Goal: Task Accomplishment & Management: Manage account settings

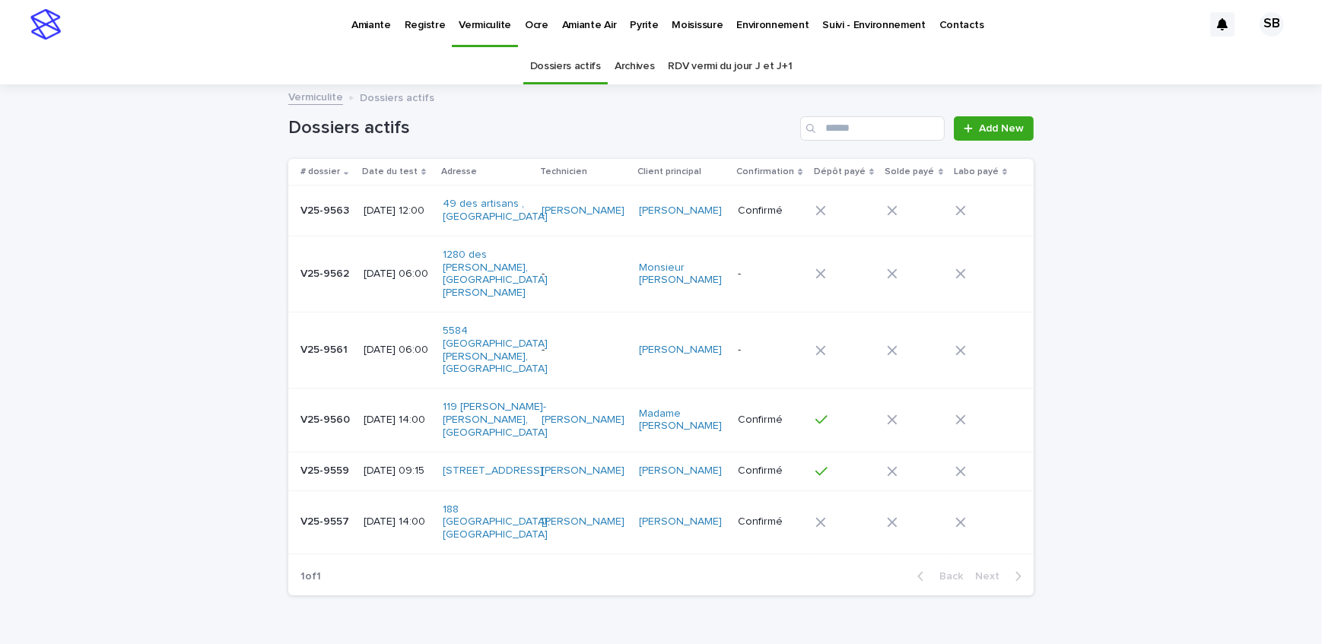
click at [154, 294] on div "Loading... Saving… Loading... Saving… Dossiers actifs Add New # dossier Date du…" at bounding box center [661, 385] width 1322 height 598
click at [639, 30] on p "Pyrite" at bounding box center [644, 16] width 28 height 32
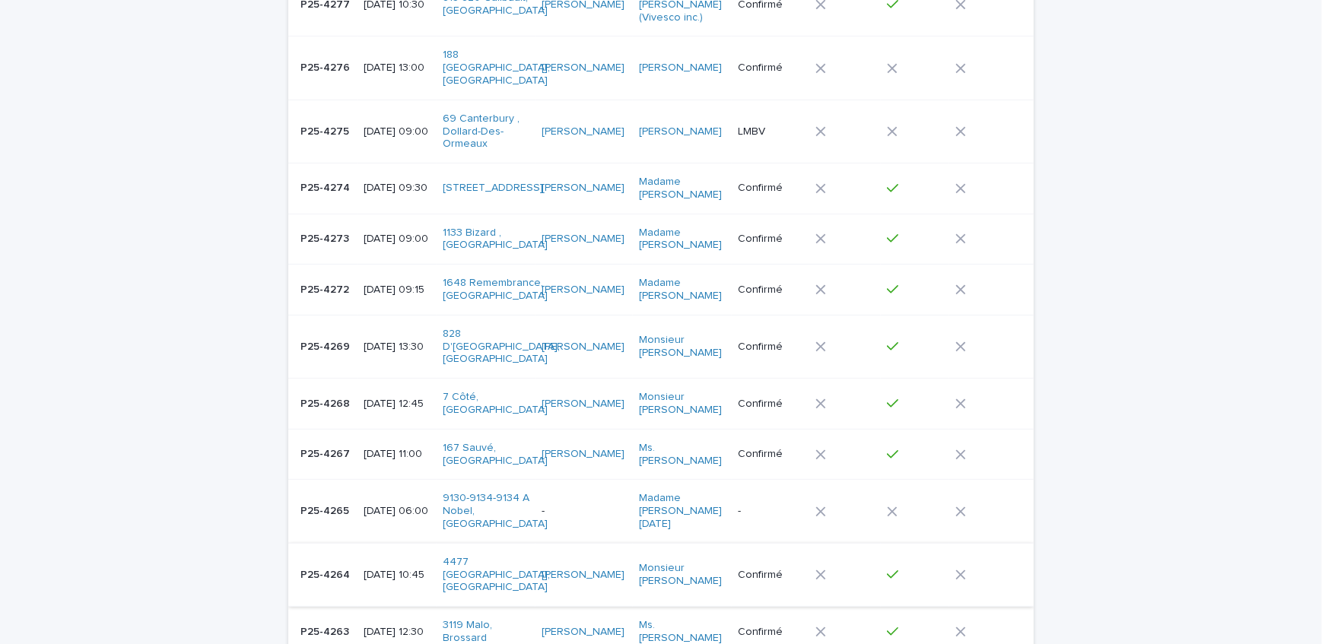
scroll to position [829, 0]
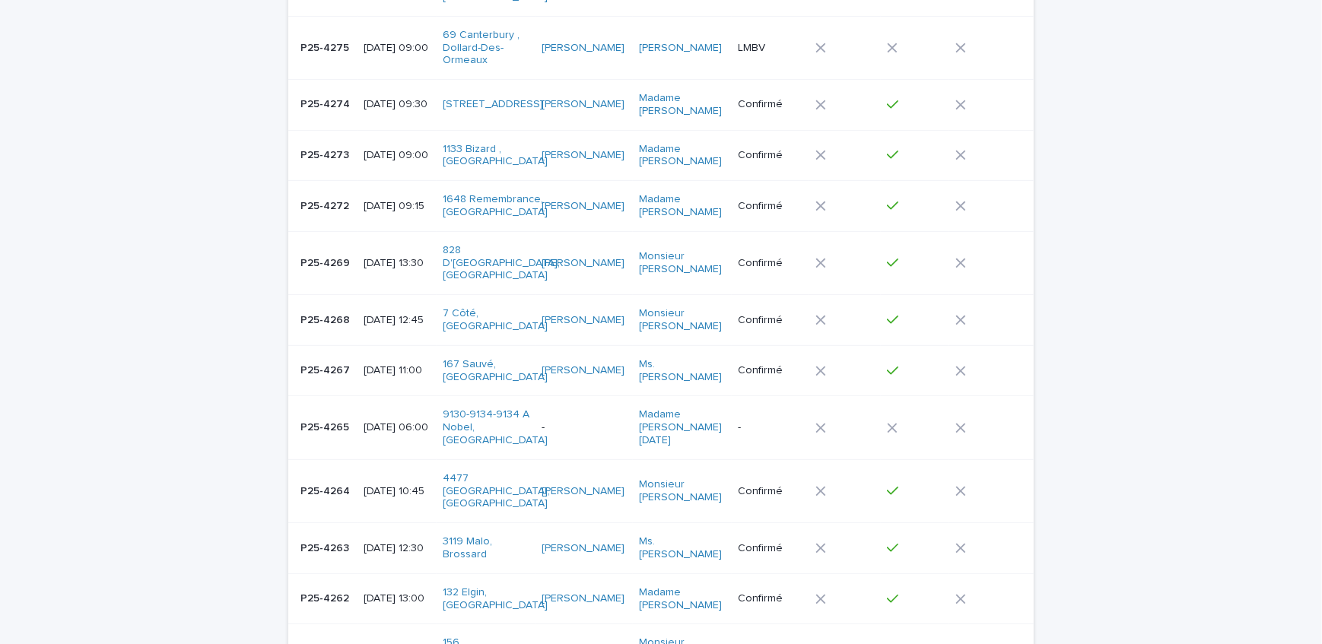
click at [338, 482] on p "P25-4264" at bounding box center [327, 490] width 52 height 16
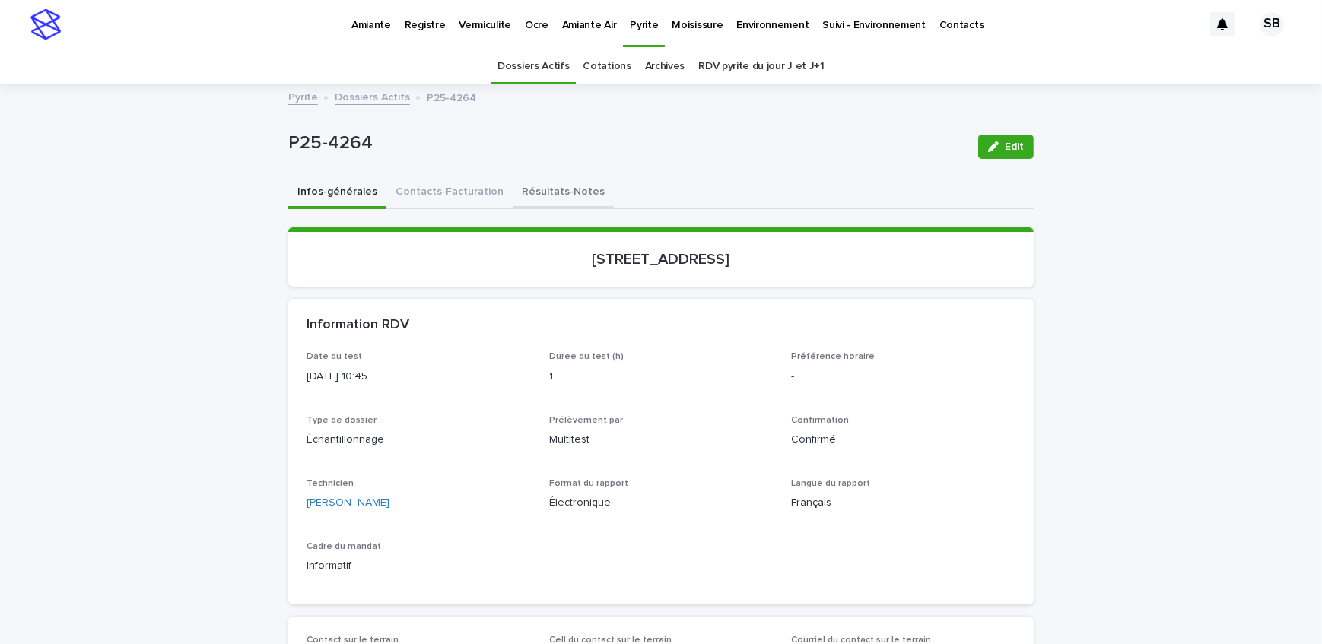
click at [552, 188] on button "Résultats-Notes" at bounding box center [563, 193] width 101 height 32
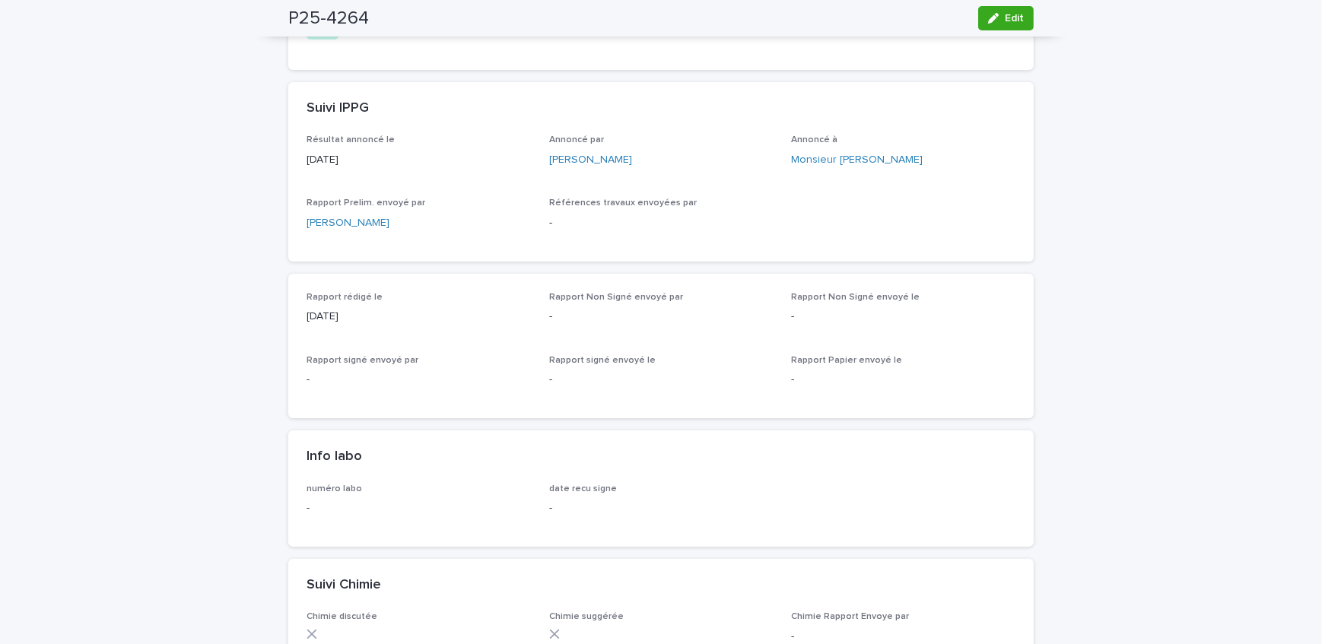
scroll to position [484, 0]
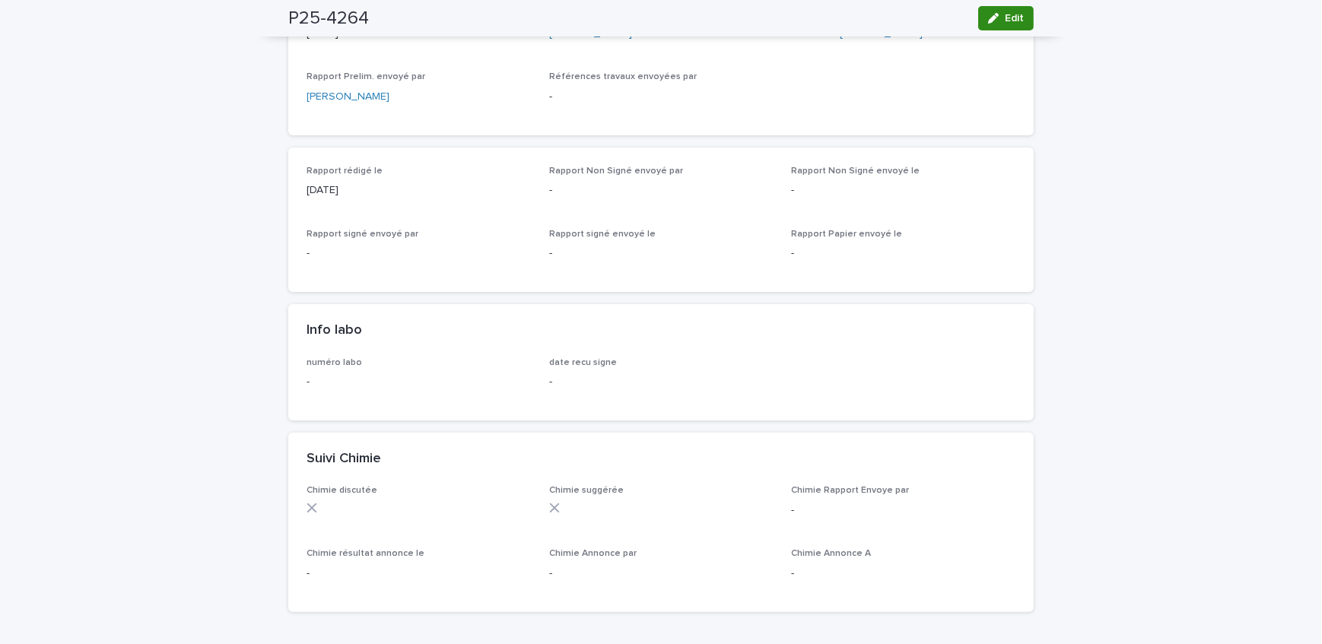
click at [1022, 9] on button "Edit" at bounding box center [1006, 18] width 56 height 24
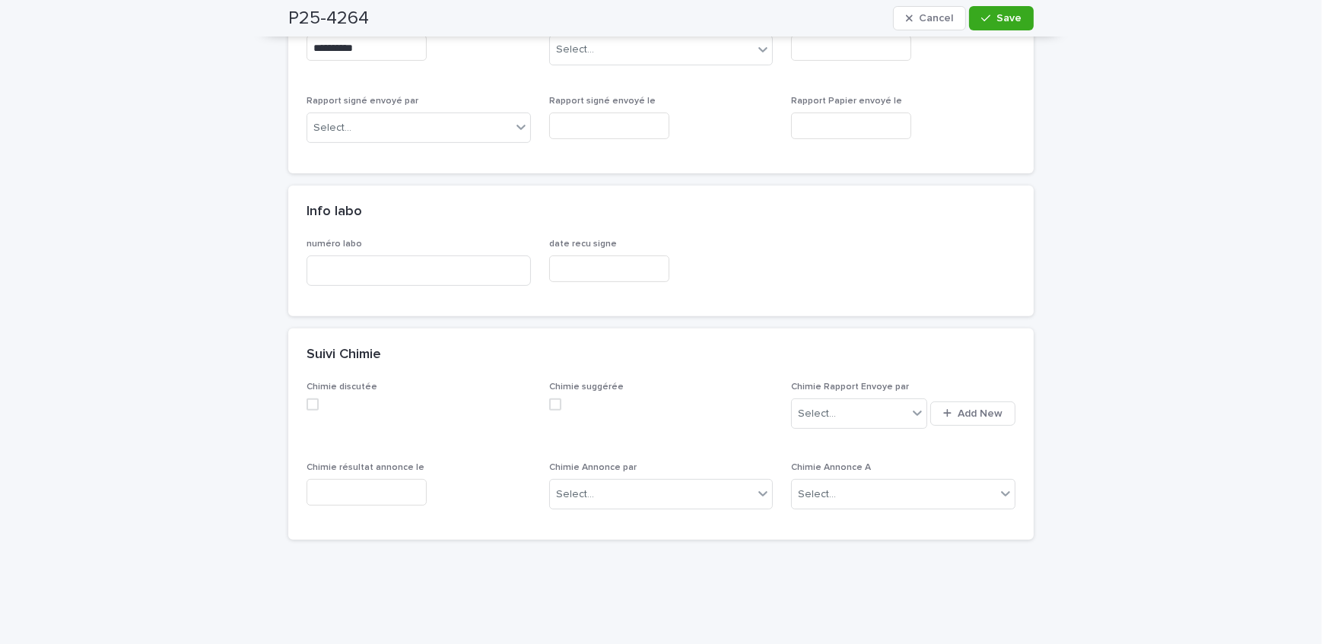
scroll to position [678, 0]
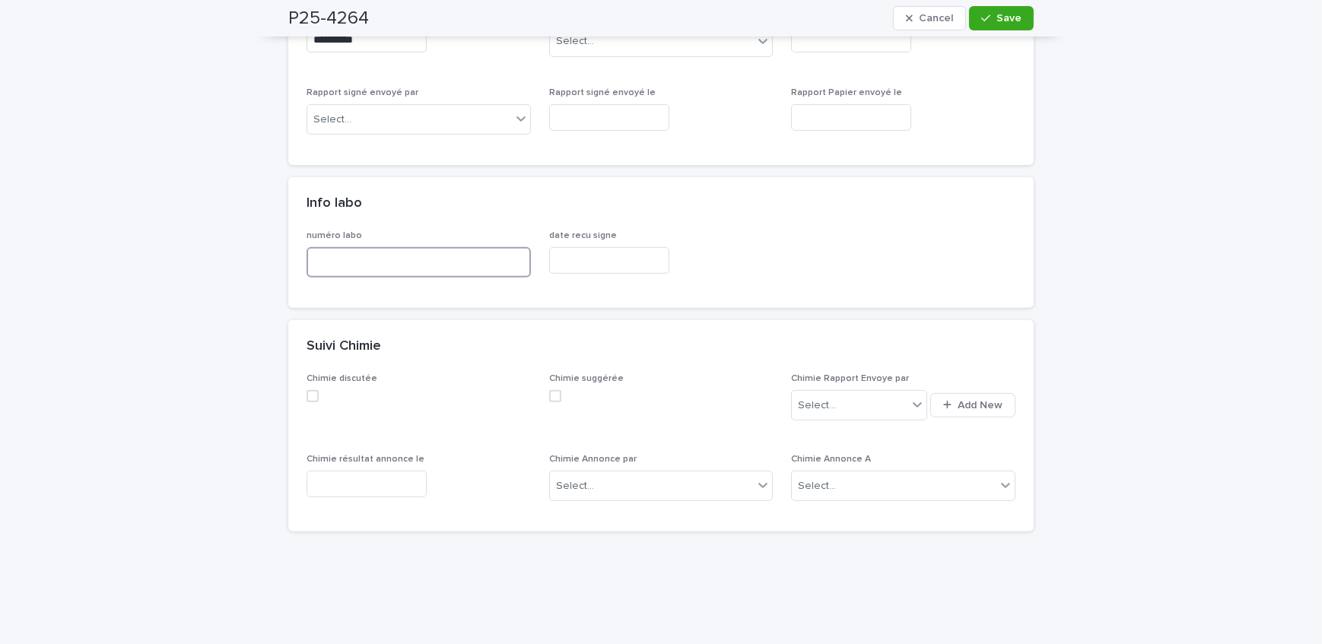
click at [401, 262] on input at bounding box center [419, 262] width 224 height 30
type input "*****"
click at [1016, 21] on button "Save" at bounding box center [1001, 18] width 65 height 24
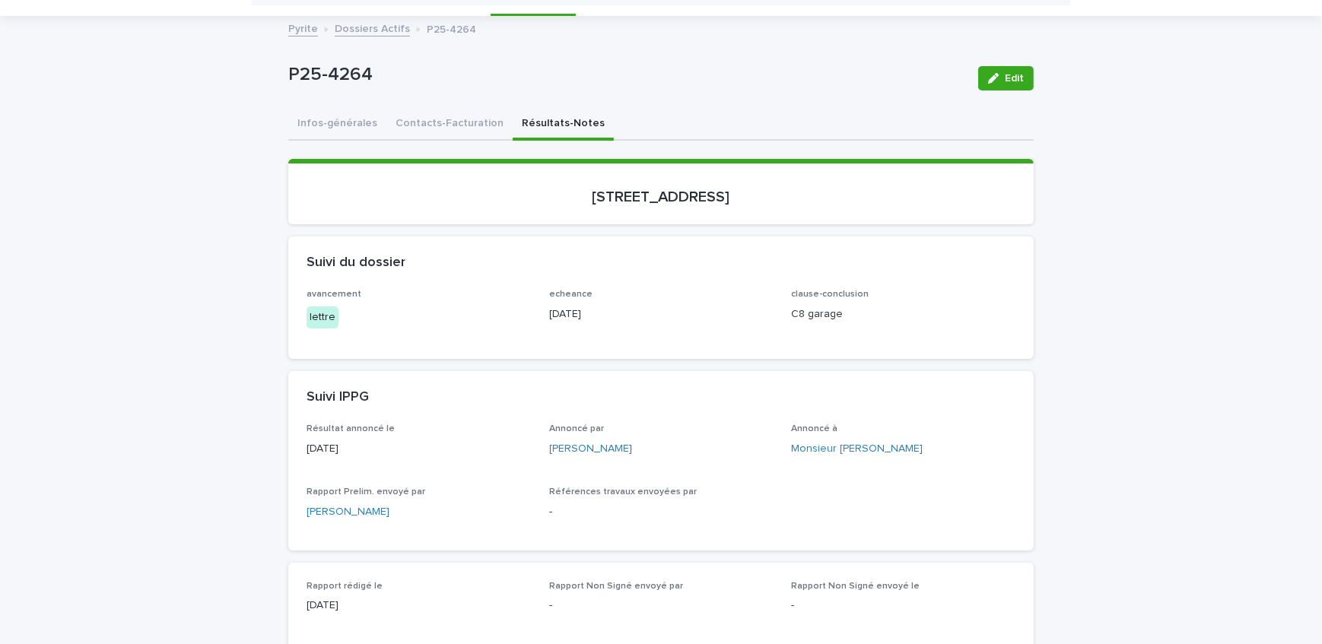
scroll to position [0, 0]
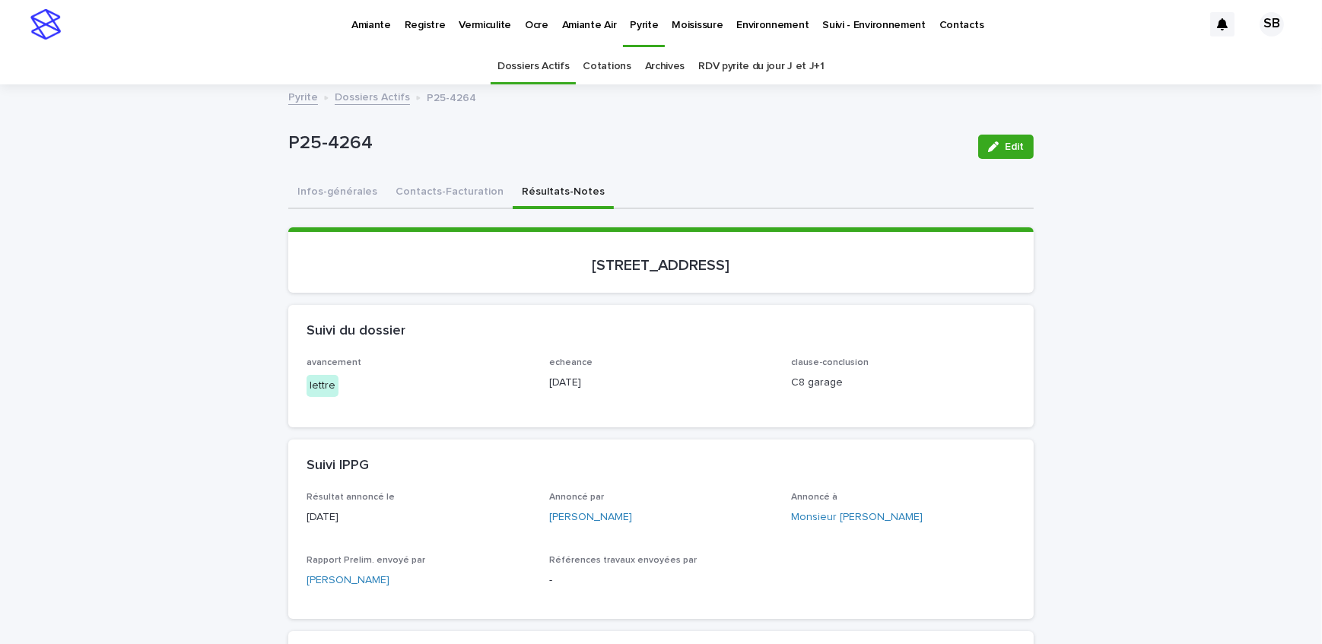
click at [372, 96] on link "Dossiers Actifs" at bounding box center [372, 95] width 75 height 17
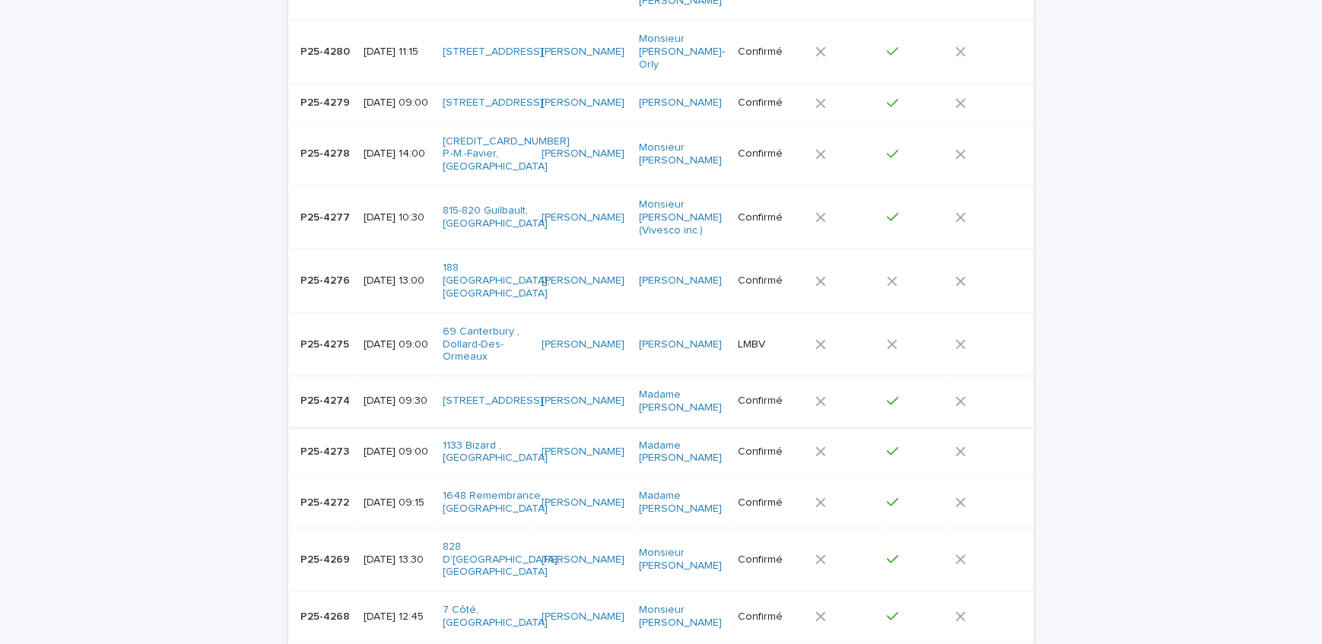
scroll to position [601, 0]
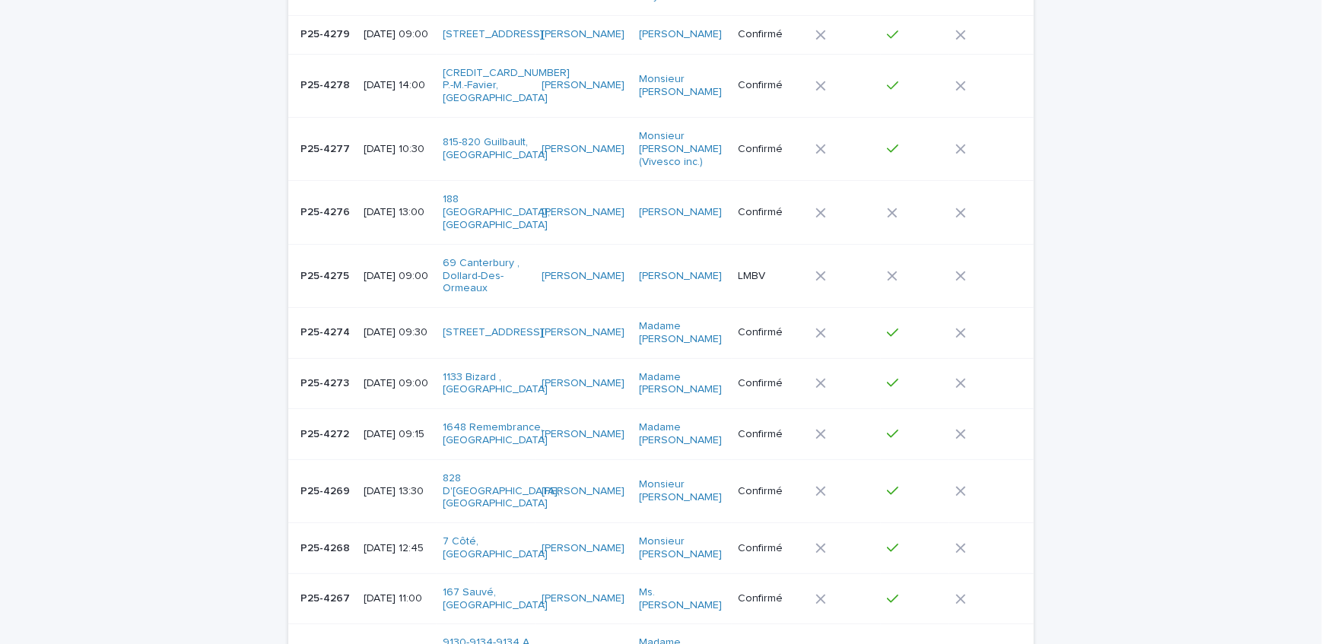
click at [358, 487] on td "[DATE] 13:30" at bounding box center [397, 491] width 79 height 63
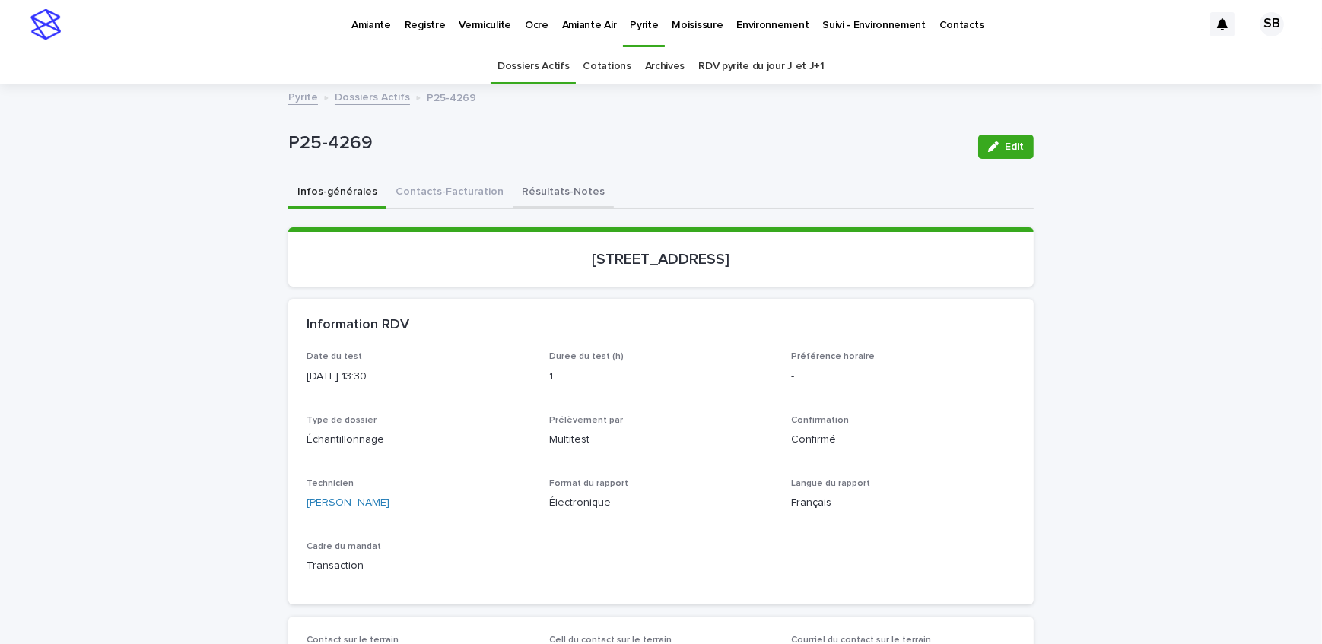
click at [535, 202] on button "Résultats-Notes" at bounding box center [563, 193] width 101 height 32
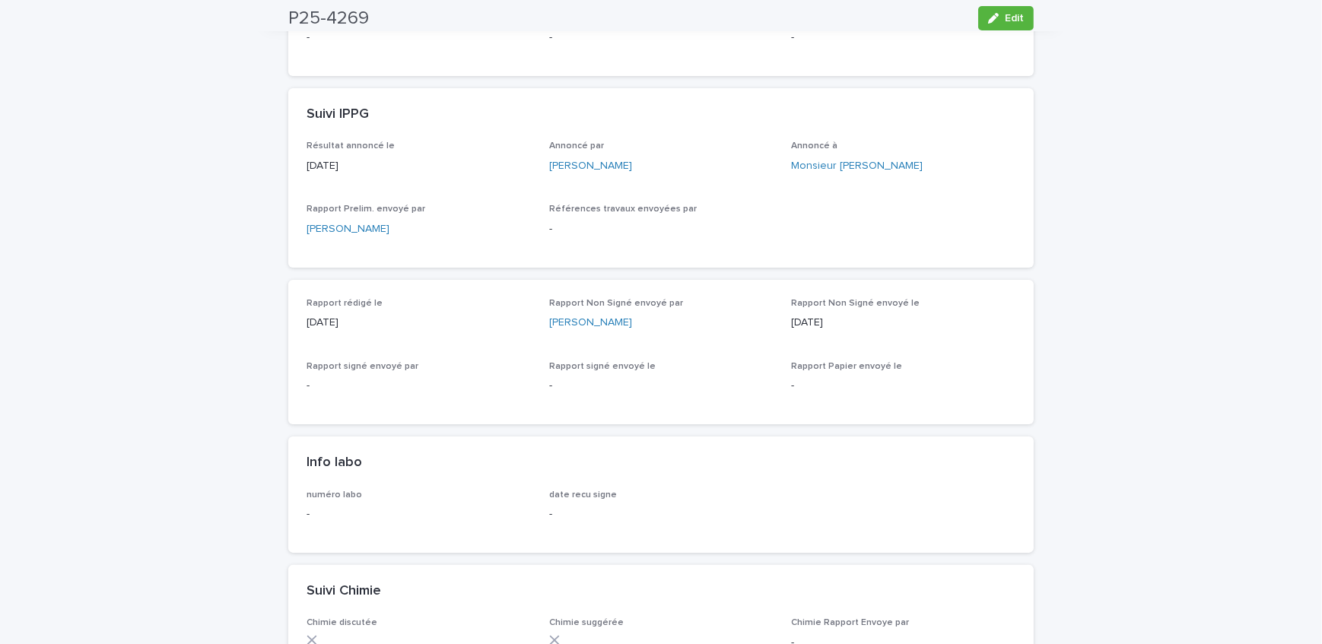
scroll to position [699, 0]
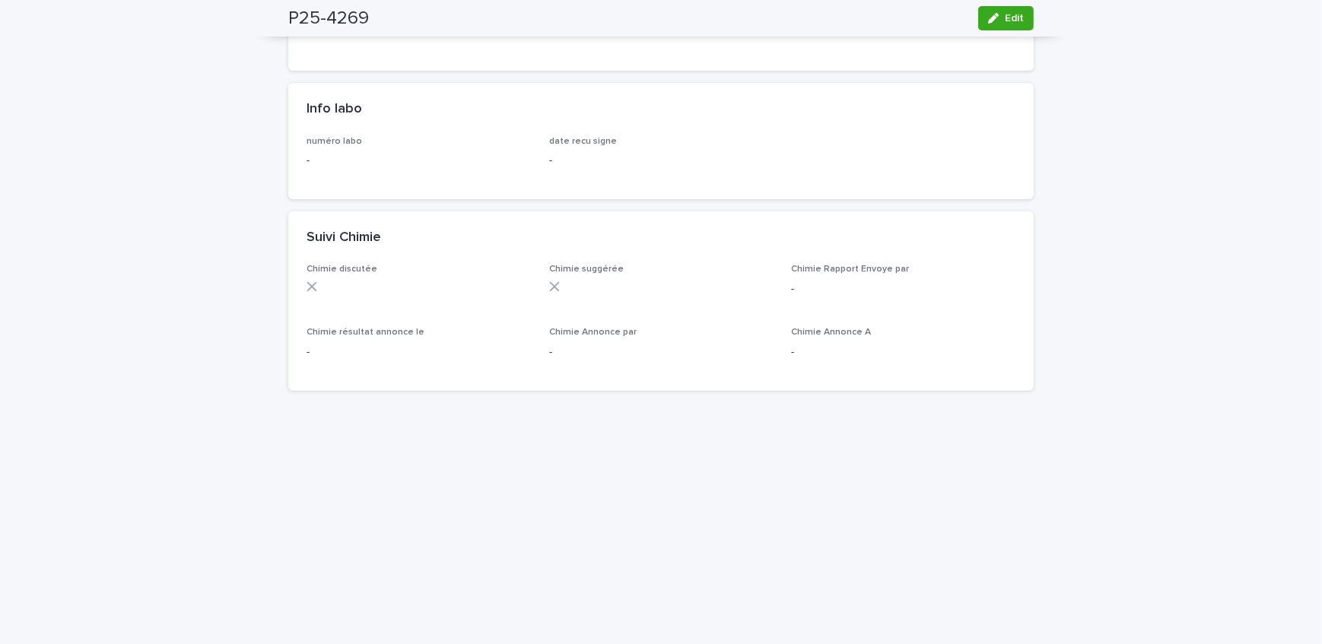
click at [1024, 21] on button "Edit" at bounding box center [1006, 18] width 56 height 24
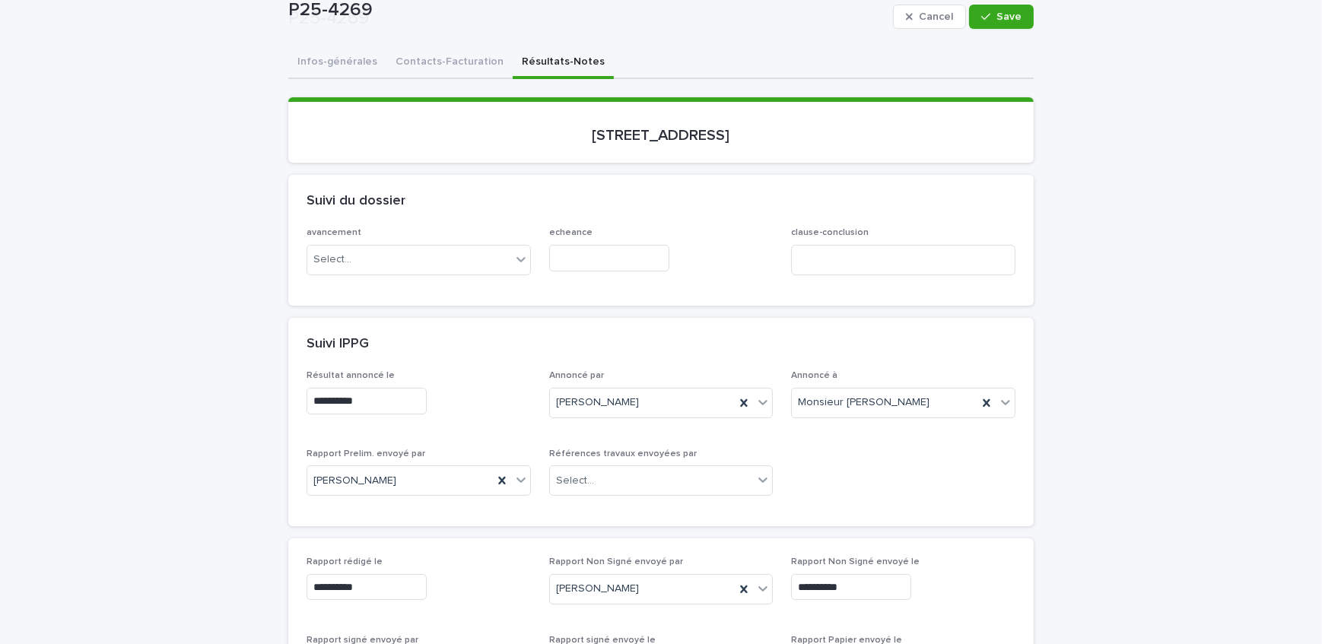
scroll to position [276, 0]
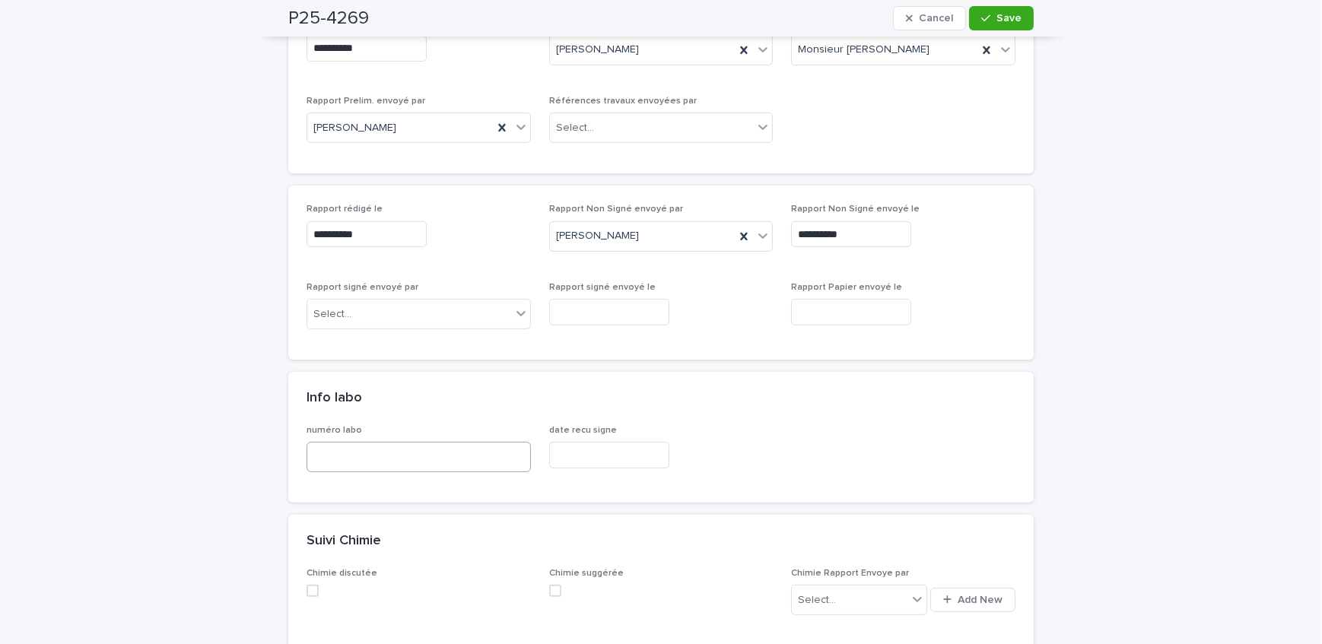
scroll to position [484, 0]
drag, startPoint x: 396, startPoint y: 451, endPoint x: 396, endPoint y: 473, distance: 22.1
click at [396, 451] on input at bounding box center [419, 456] width 224 height 30
type input "*****"
click at [998, 10] on button "Save" at bounding box center [1001, 18] width 65 height 24
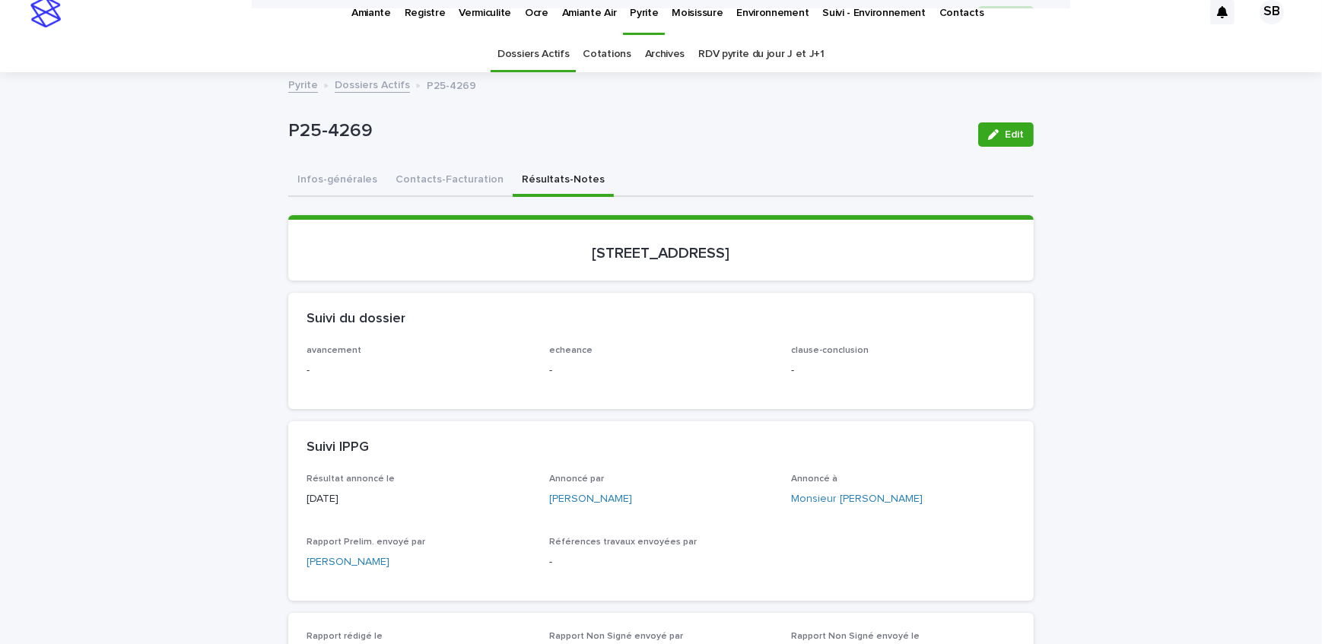
scroll to position [0, 0]
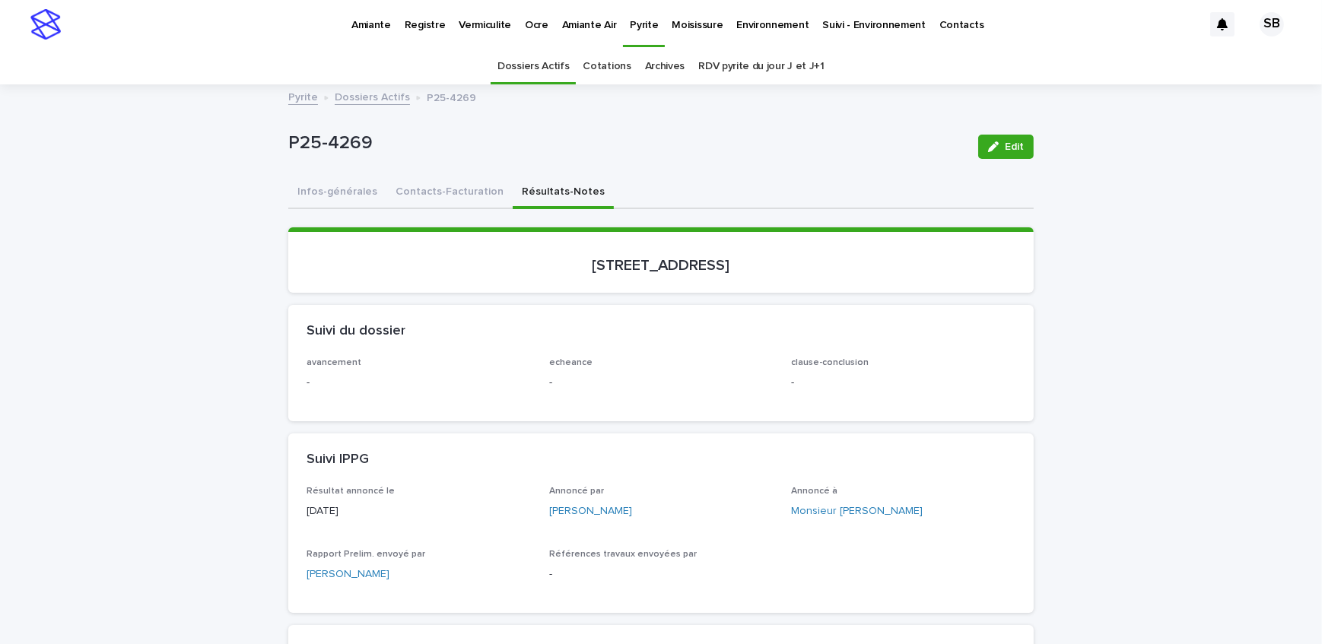
click at [366, 99] on link "Dossiers Actifs" at bounding box center [372, 95] width 75 height 17
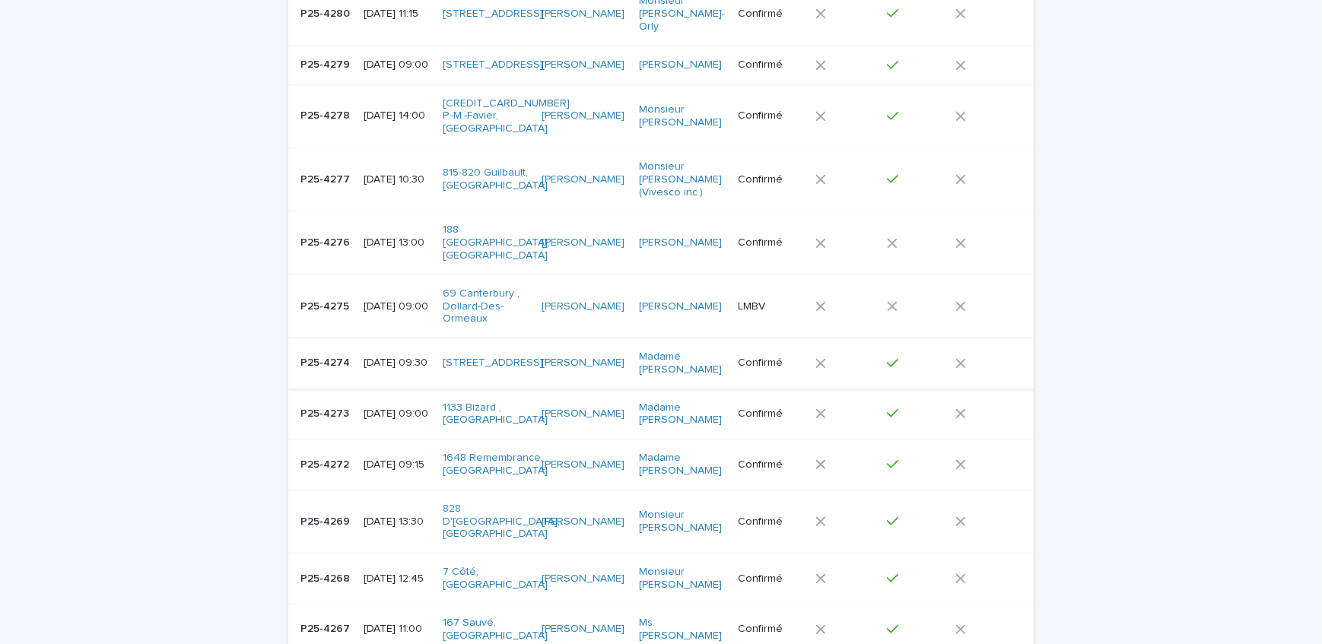
scroll to position [601, 0]
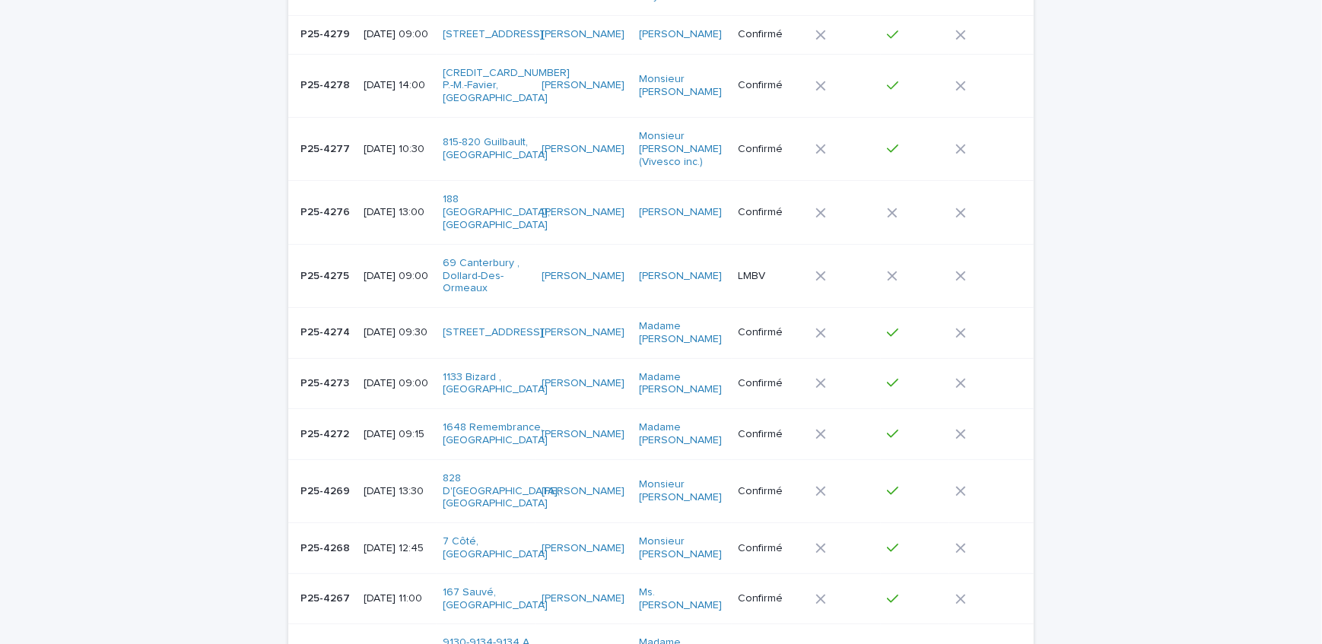
click at [307, 323] on p "P25-4274" at bounding box center [327, 331] width 52 height 16
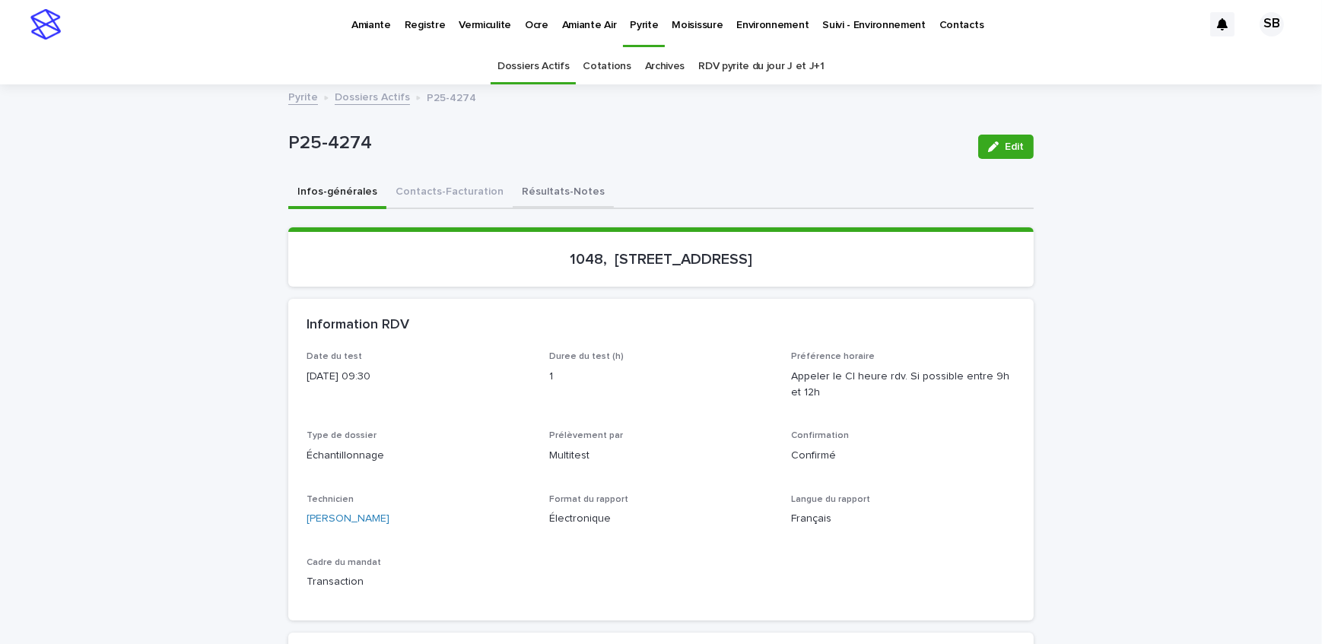
click at [527, 190] on button "Résultats-Notes" at bounding box center [563, 193] width 101 height 32
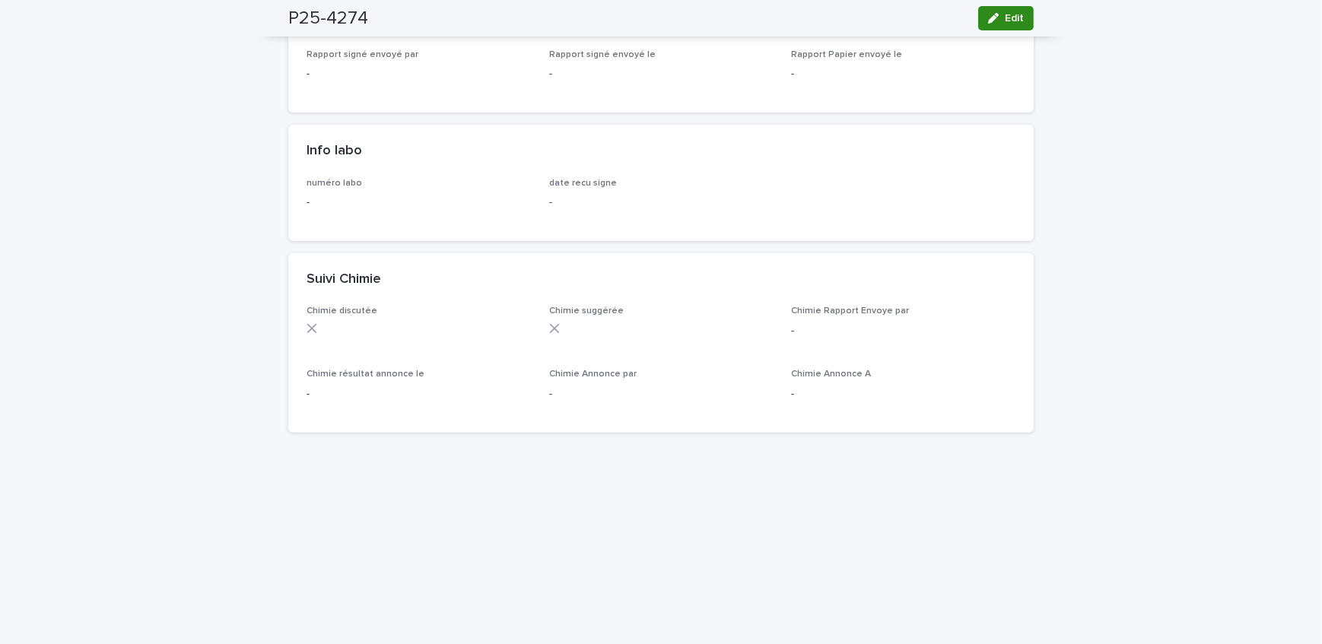
click at [988, 19] on icon "button" at bounding box center [993, 18] width 11 height 11
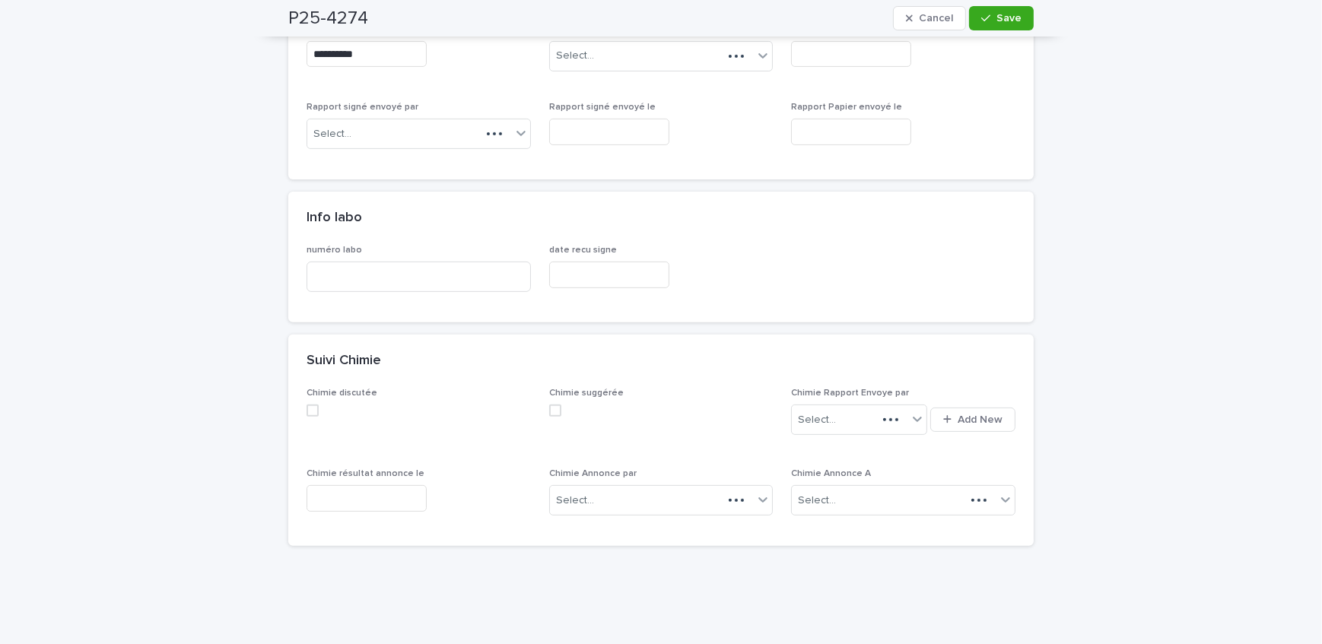
scroll to position [720, 0]
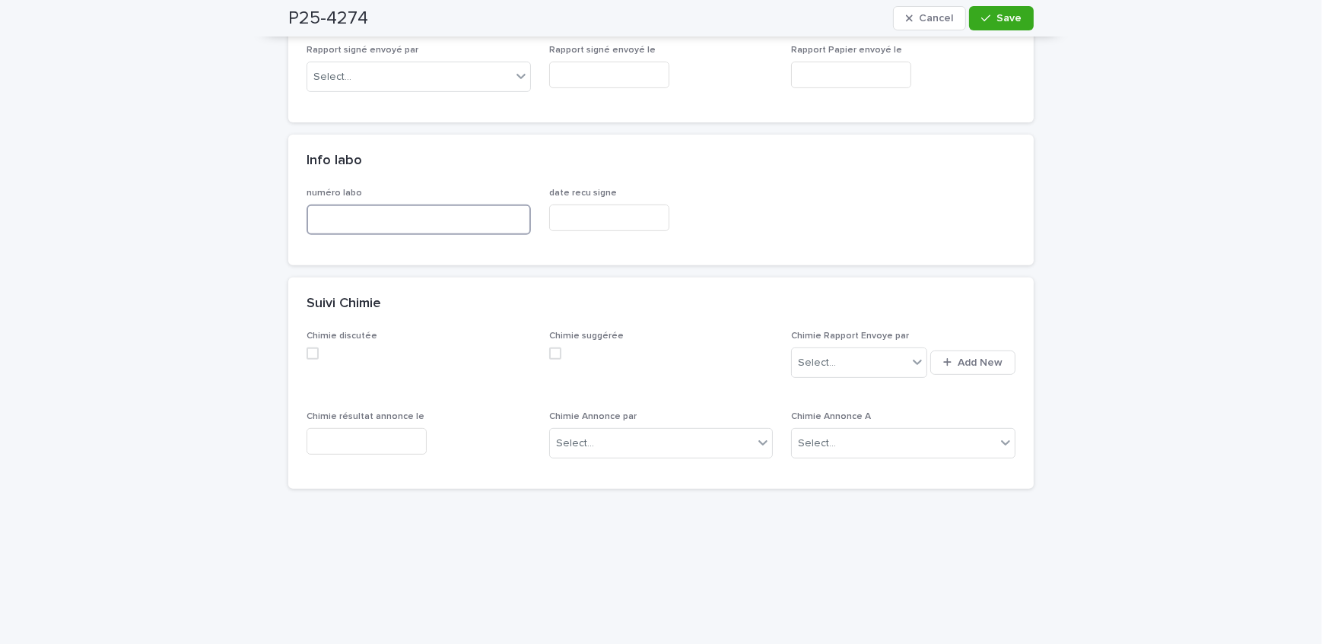
click at [362, 221] on input at bounding box center [419, 220] width 224 height 30
type input "*****"
click at [997, 21] on span "Save" at bounding box center [1009, 18] width 25 height 11
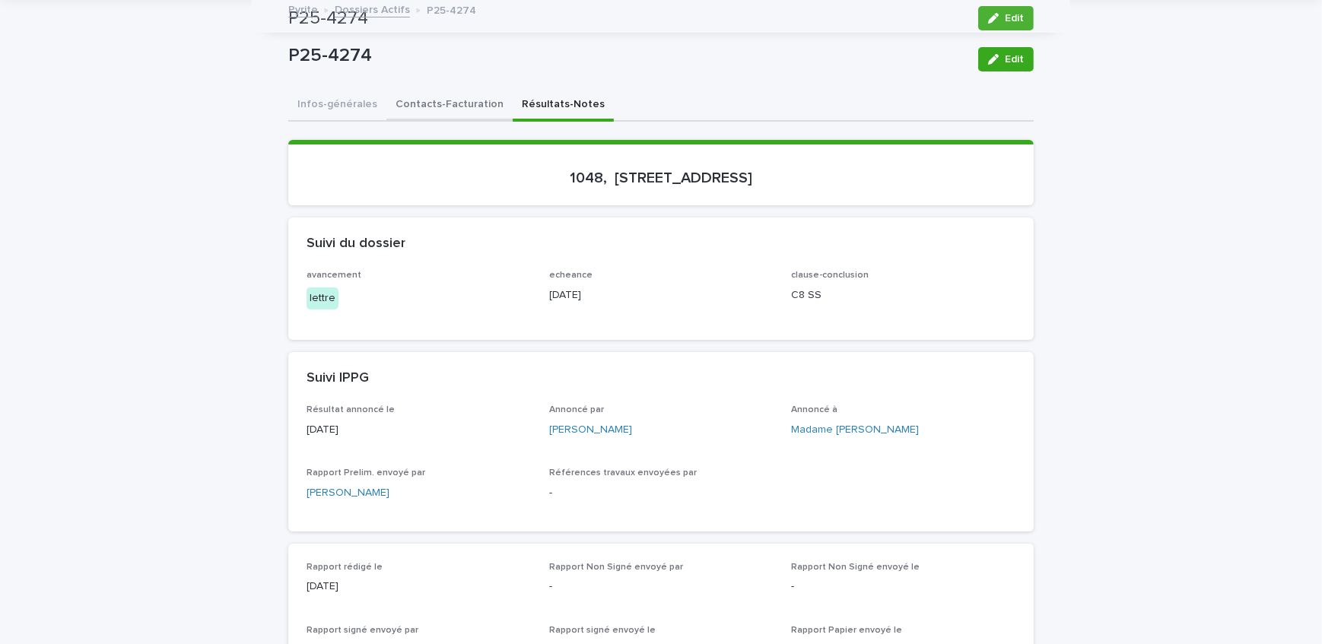
scroll to position [0, 0]
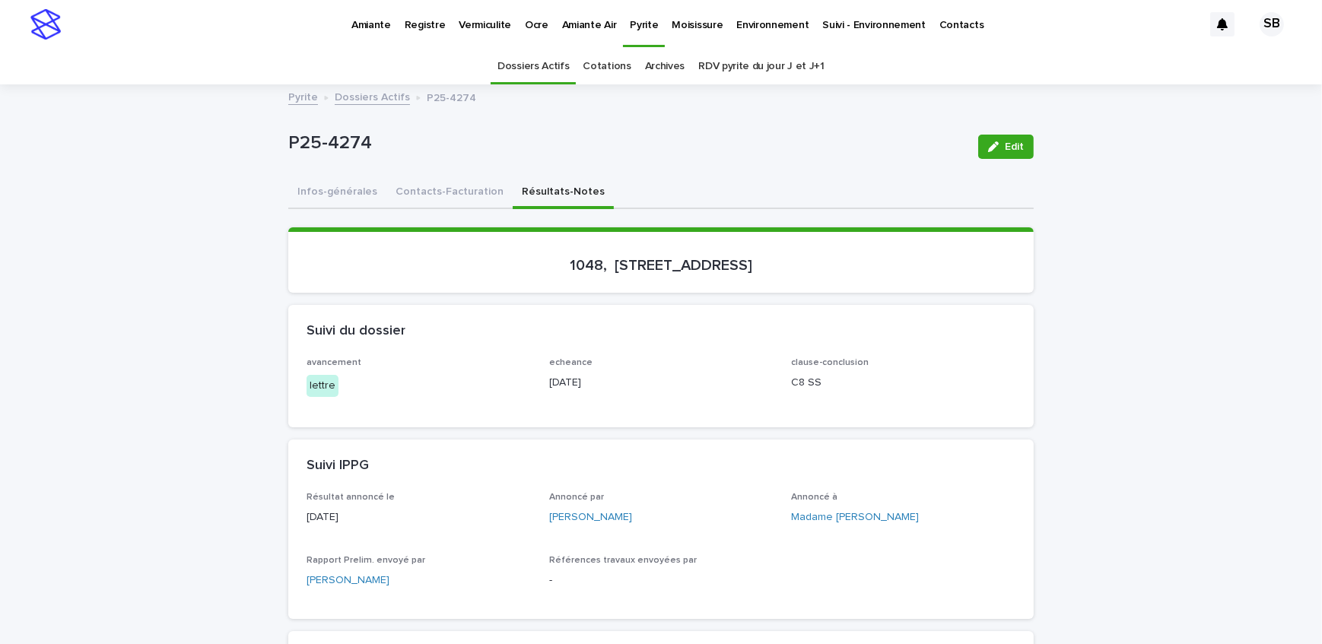
click at [383, 89] on link "Dossiers Actifs" at bounding box center [372, 95] width 75 height 17
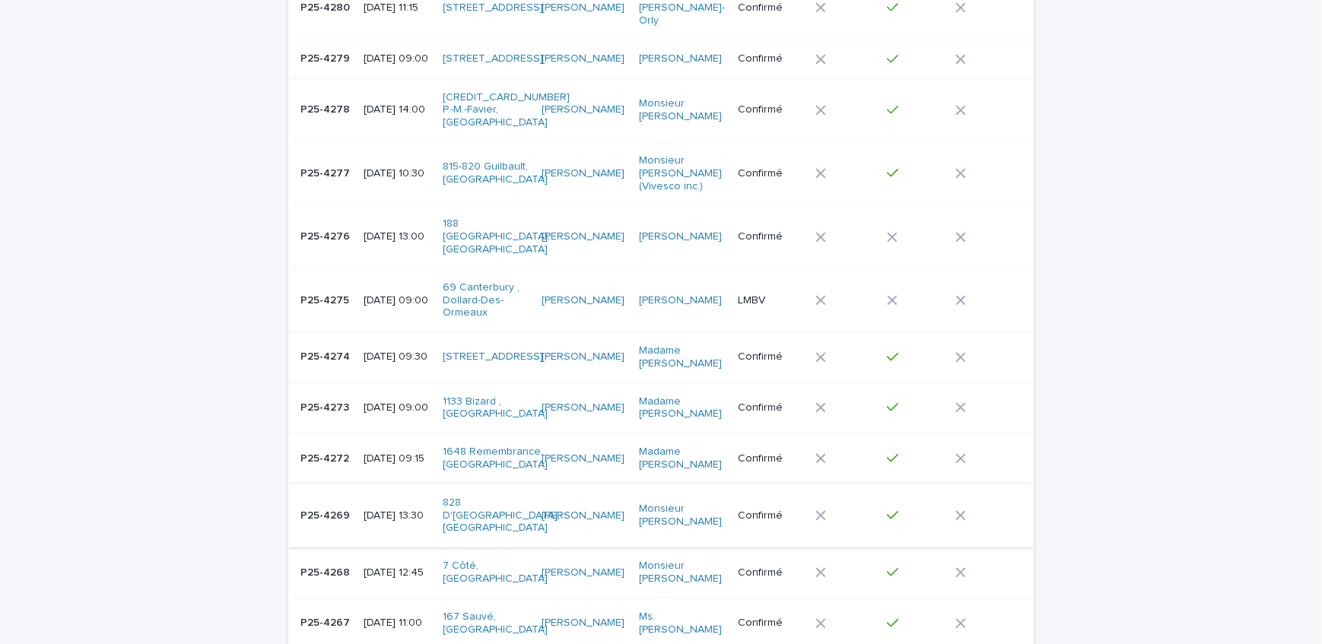
scroll to position [601, 0]
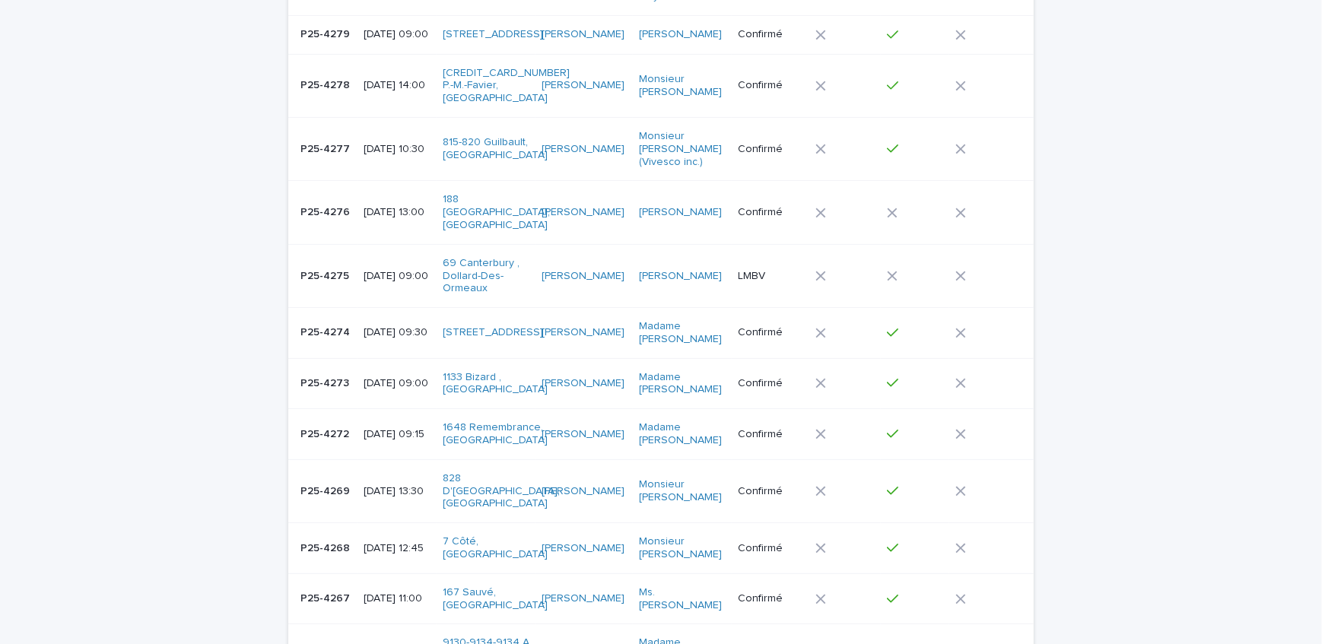
click at [334, 542] on div "P25-4268 P25-4268" at bounding box center [326, 548] width 51 height 25
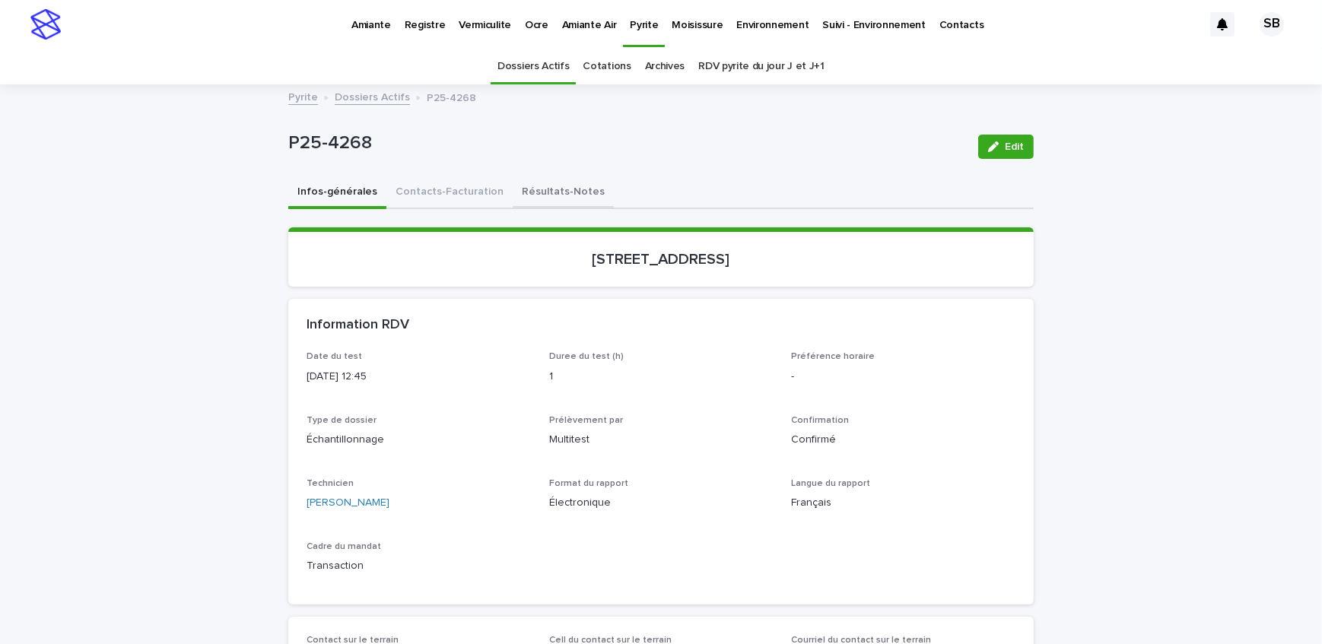
click at [546, 202] on button "Résultats-Notes" at bounding box center [563, 193] width 101 height 32
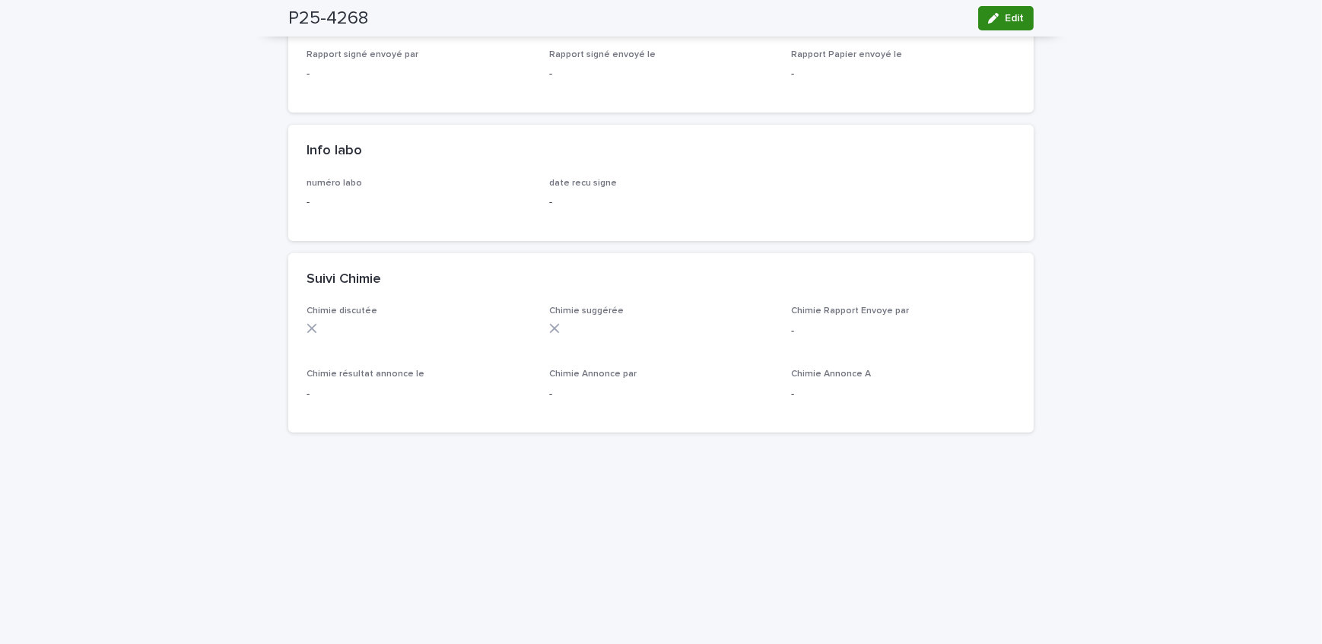
click at [1001, 24] on button "Edit" at bounding box center [1006, 18] width 56 height 24
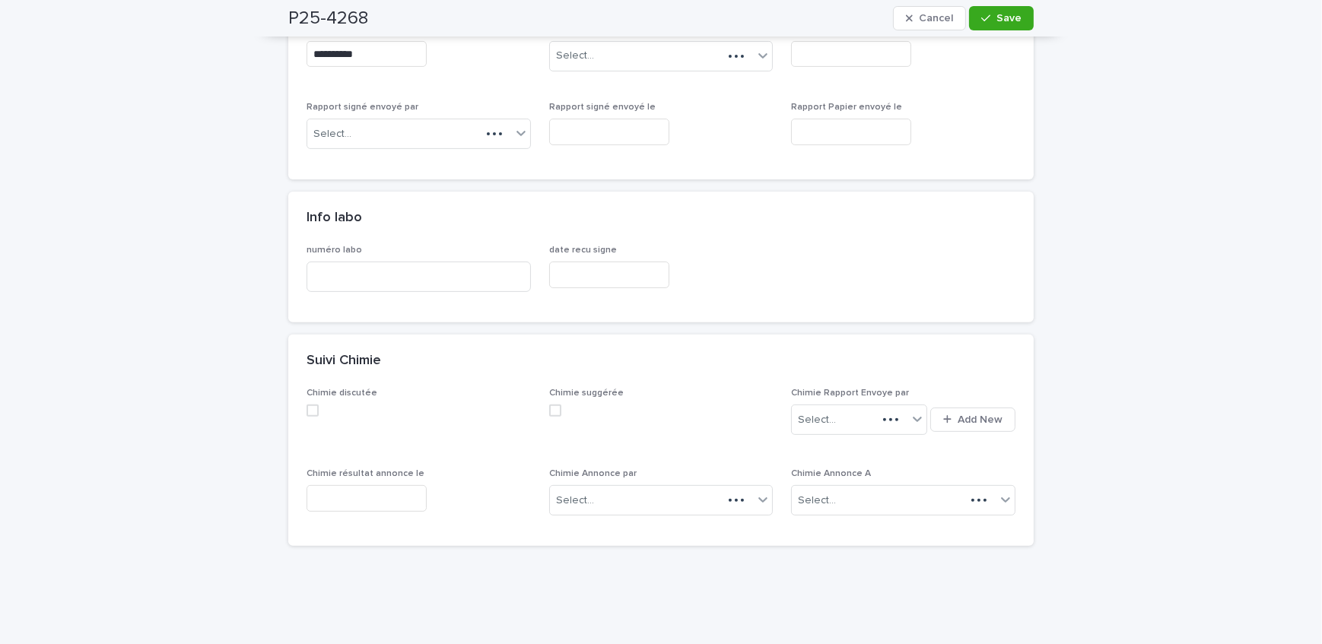
scroll to position [720, 0]
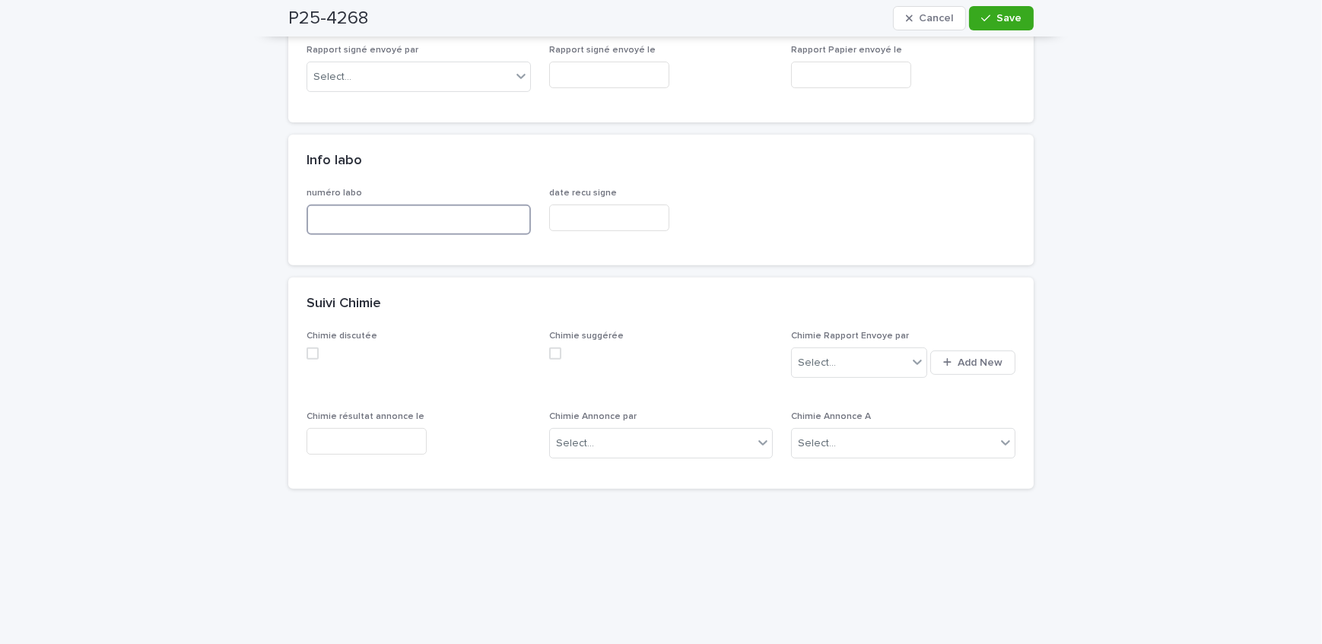
click at [381, 221] on input at bounding box center [419, 220] width 224 height 30
type input "*****"
click at [1007, 14] on span "Save" at bounding box center [1009, 18] width 25 height 11
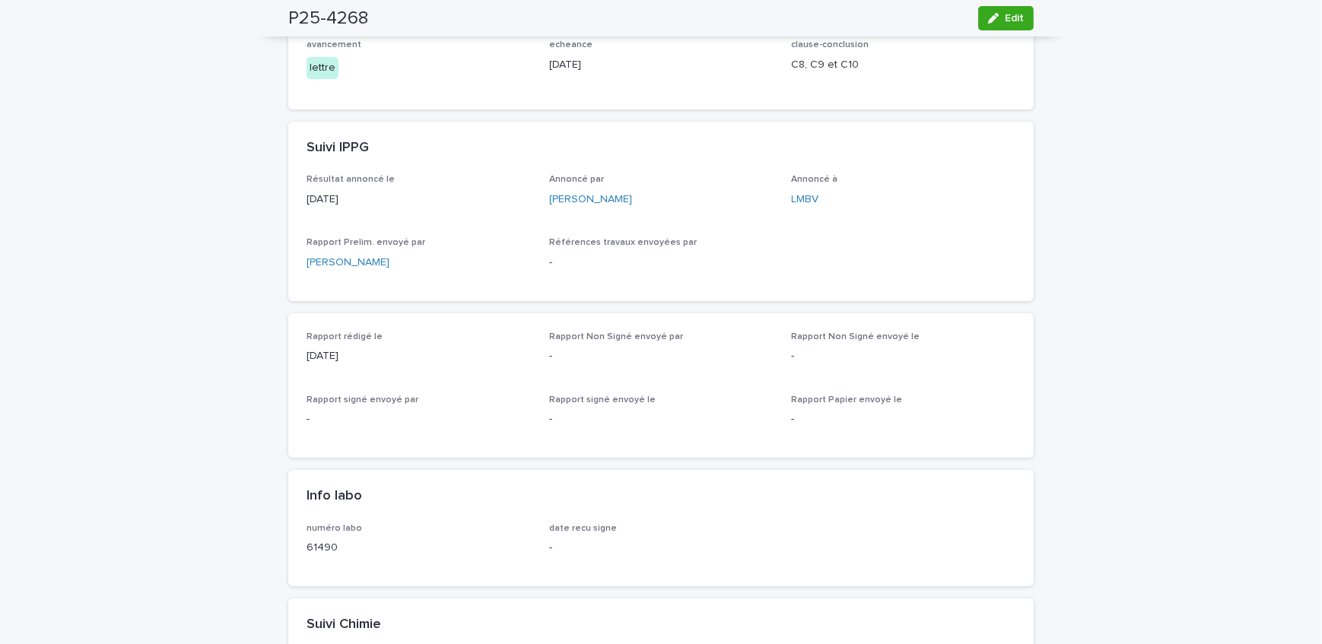
scroll to position [0, 0]
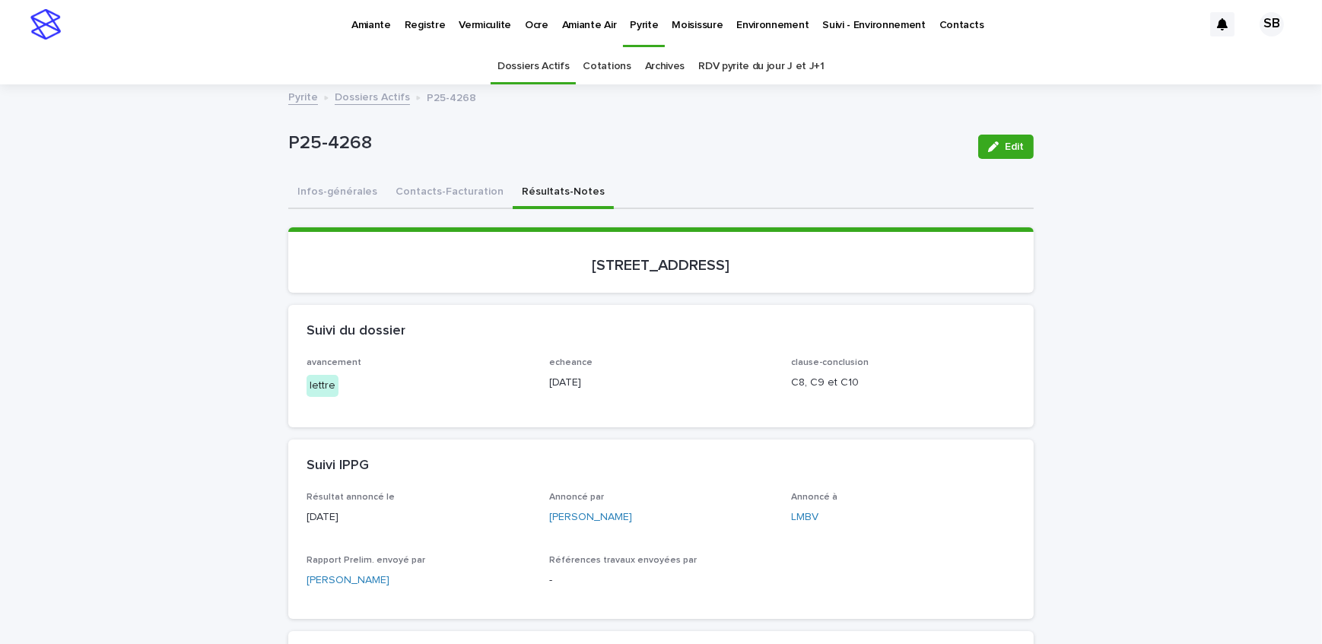
click at [374, 100] on link "Dossiers Actifs" at bounding box center [372, 95] width 75 height 17
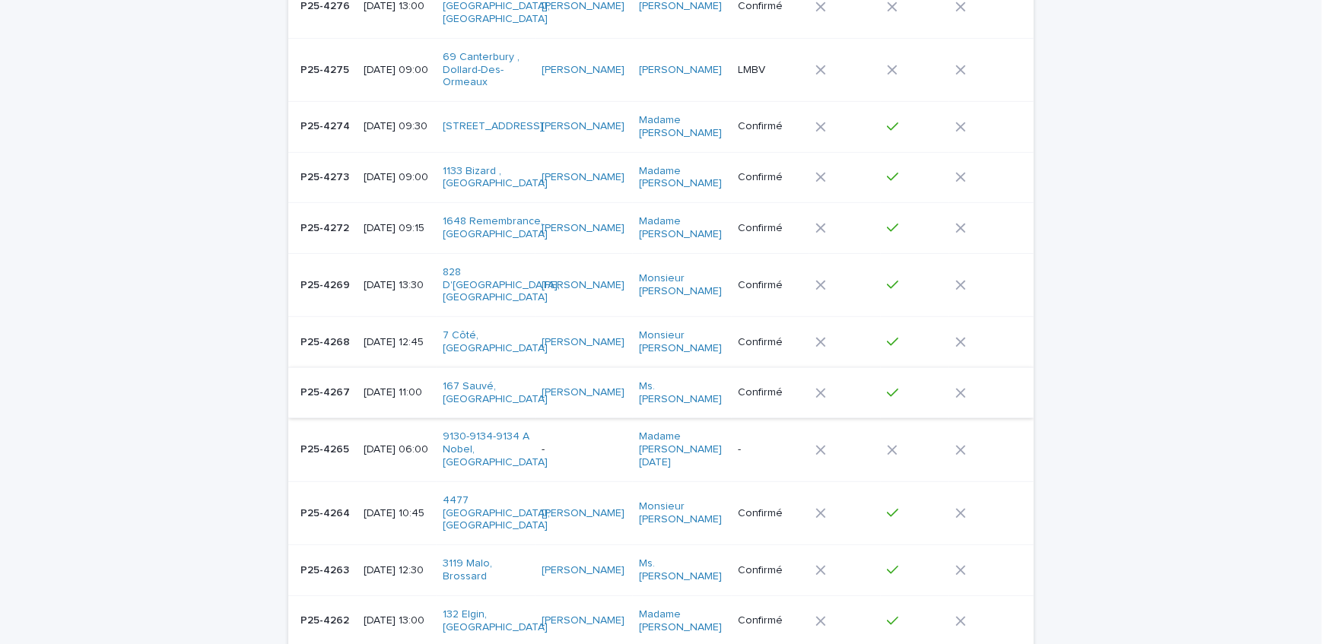
scroll to position [809, 0]
click at [376, 506] on p "[DATE] 10:45" at bounding box center [397, 512] width 67 height 13
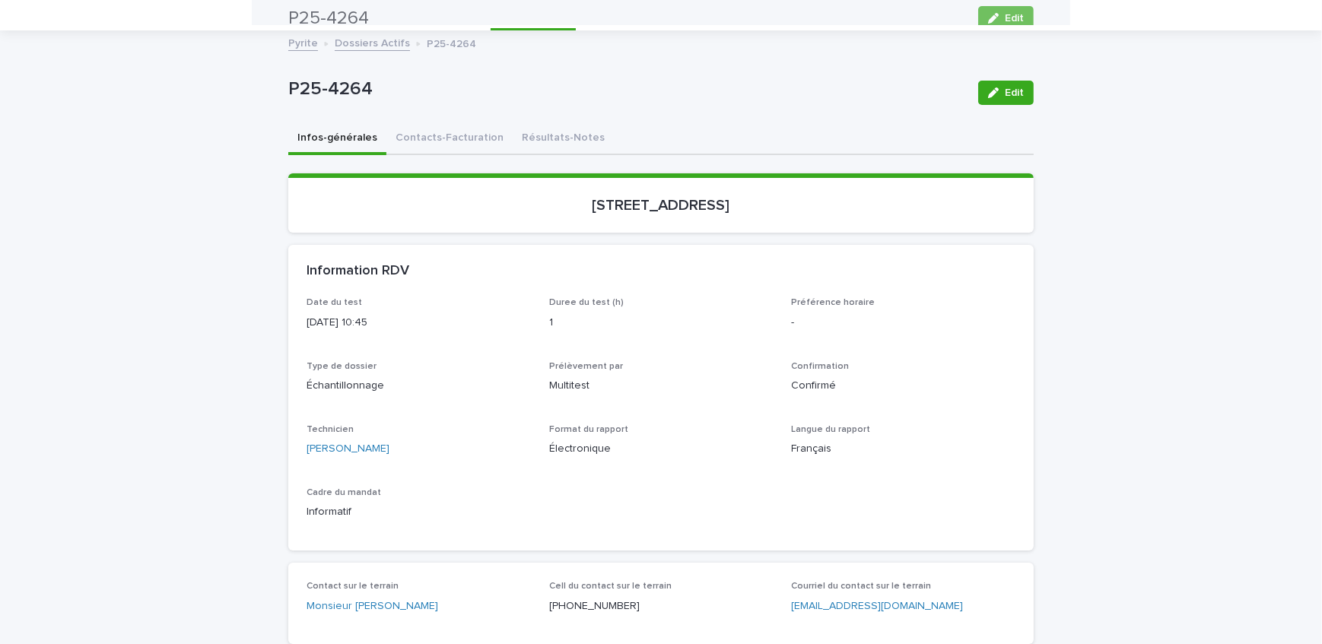
scroll to position [48, 0]
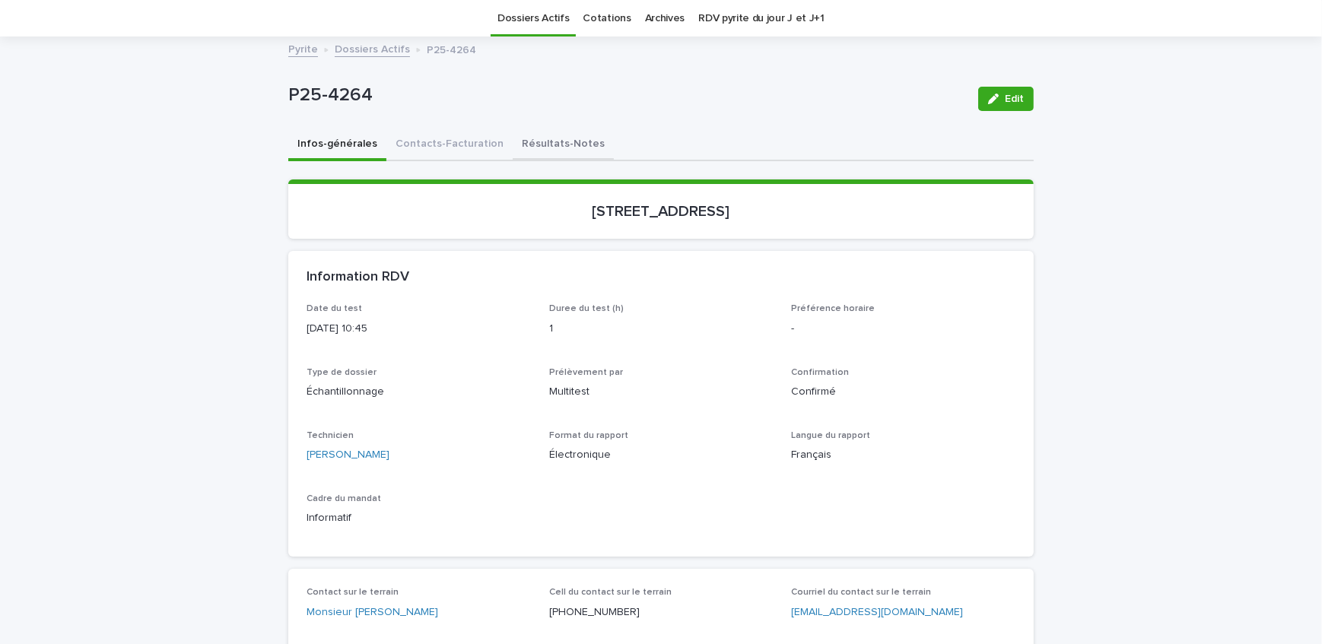
click at [542, 137] on button "Résultats-Notes" at bounding box center [563, 145] width 101 height 32
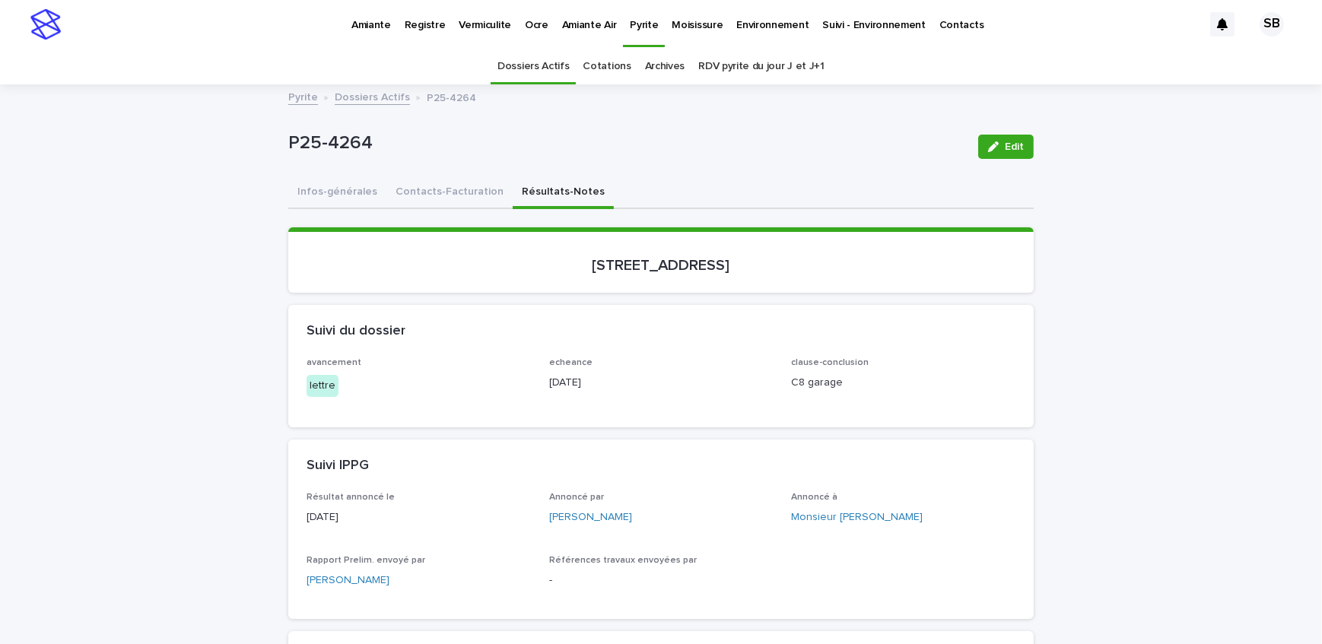
click at [371, 99] on link "Dossiers Actifs" at bounding box center [372, 95] width 75 height 17
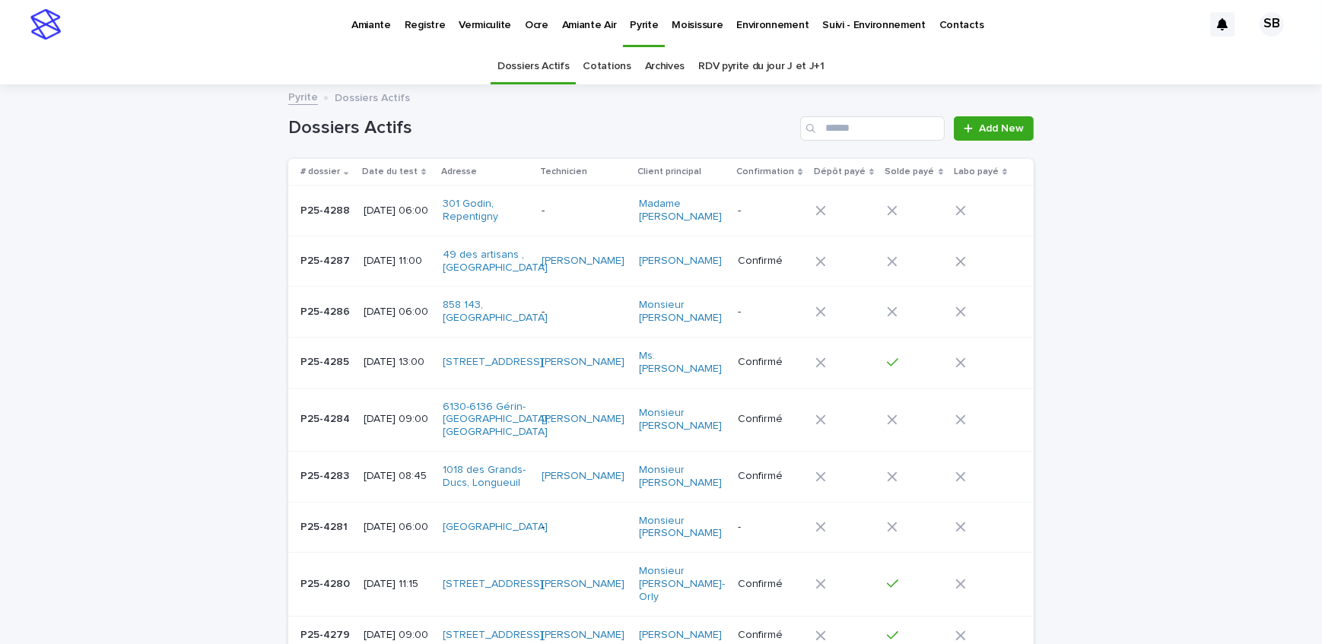
scroll to position [48, 0]
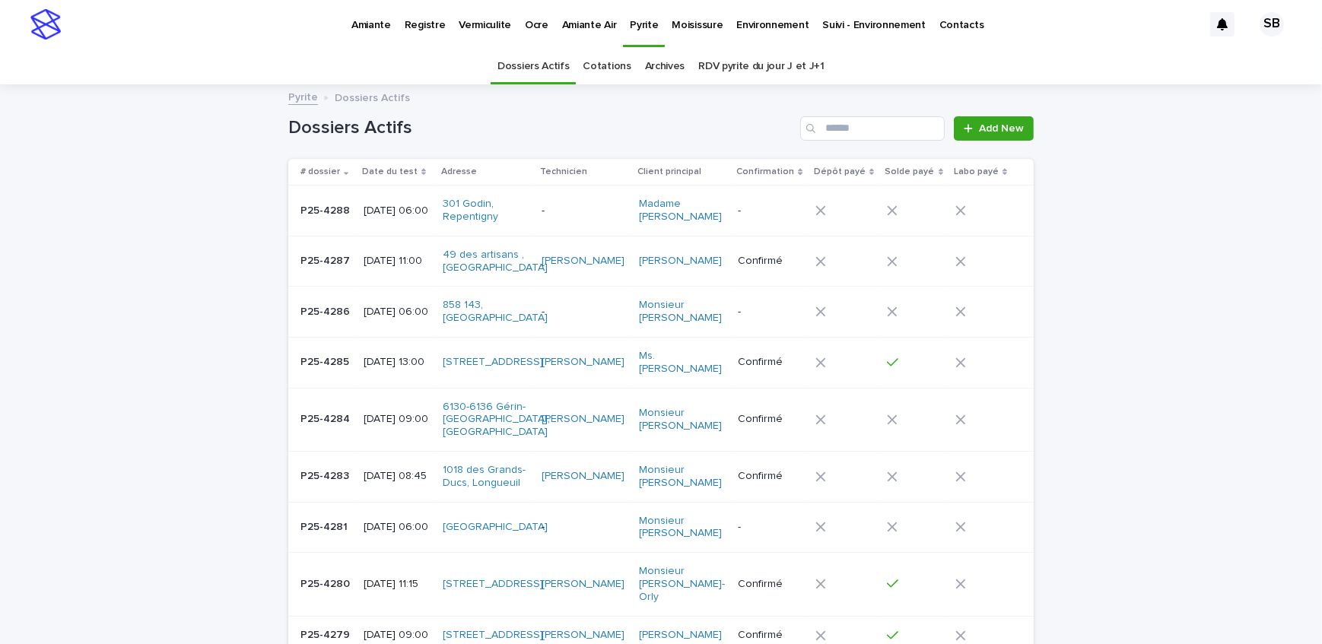
click at [357, 33] on link "Amiante" at bounding box center [371, 23] width 53 height 47
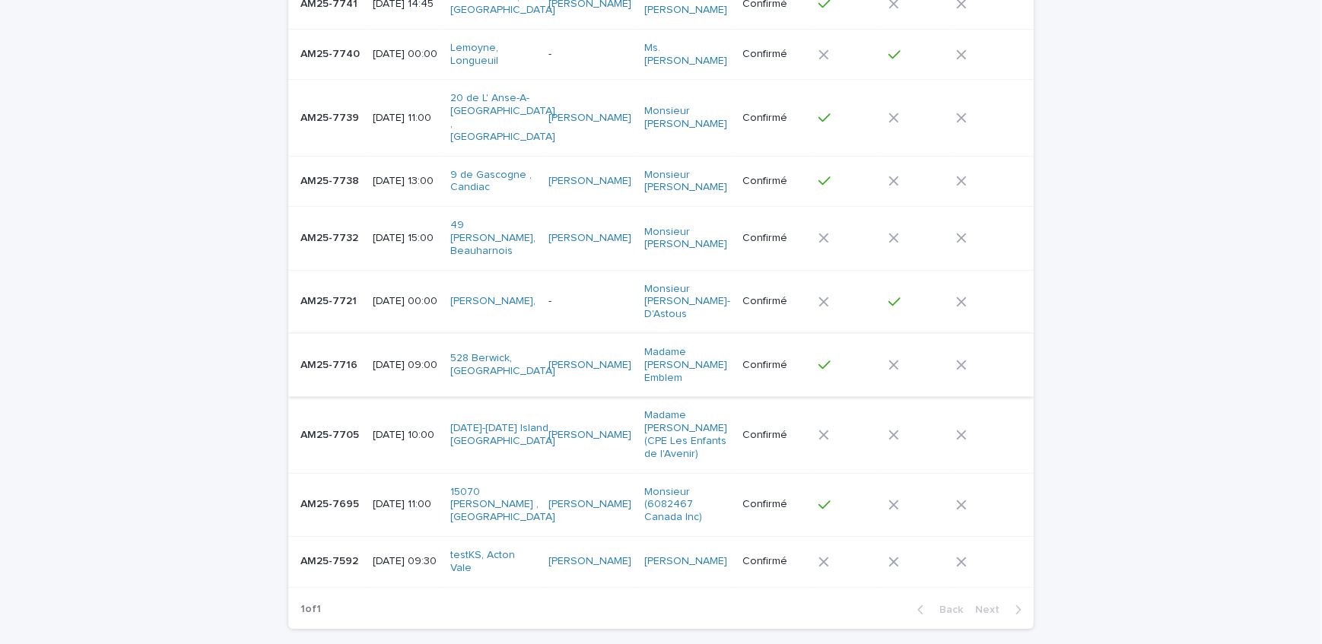
scroll to position [138, 0]
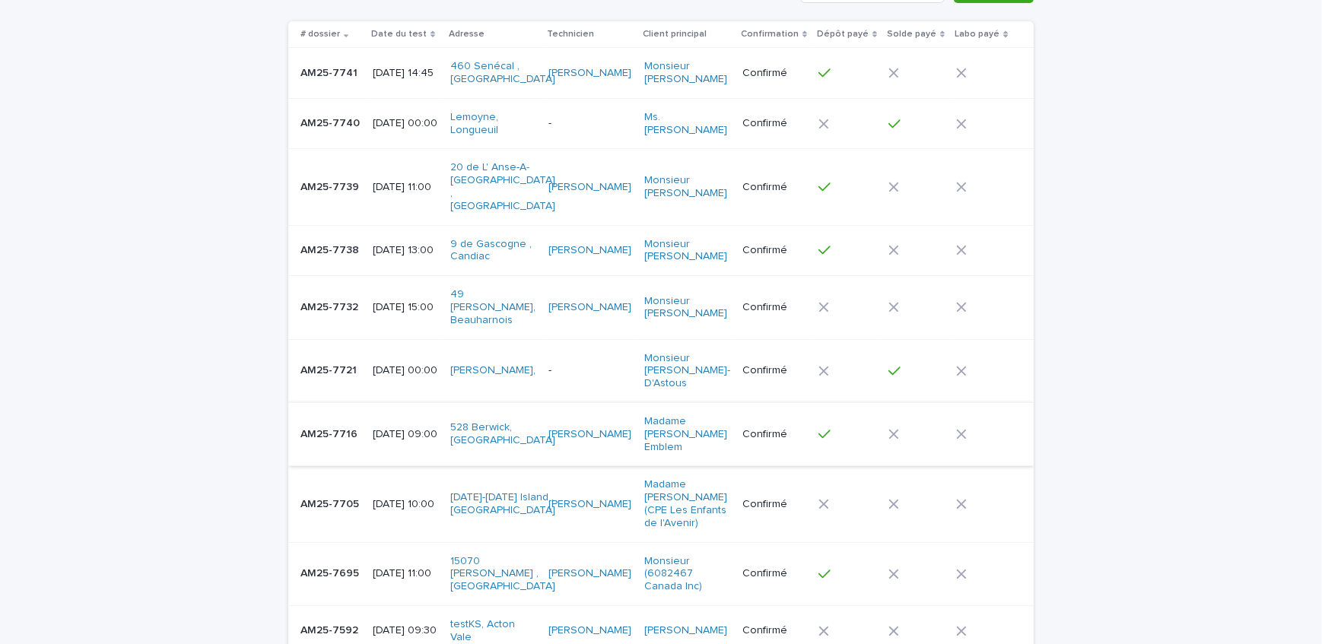
drag, startPoint x: 242, startPoint y: 348, endPoint x: 259, endPoint y: 342, distance: 17.8
click at [242, 348] on div "Loading... Saving… Loading... Saving… Dossiers actifs Add New # dossier Date du…" at bounding box center [661, 367] width 1322 height 838
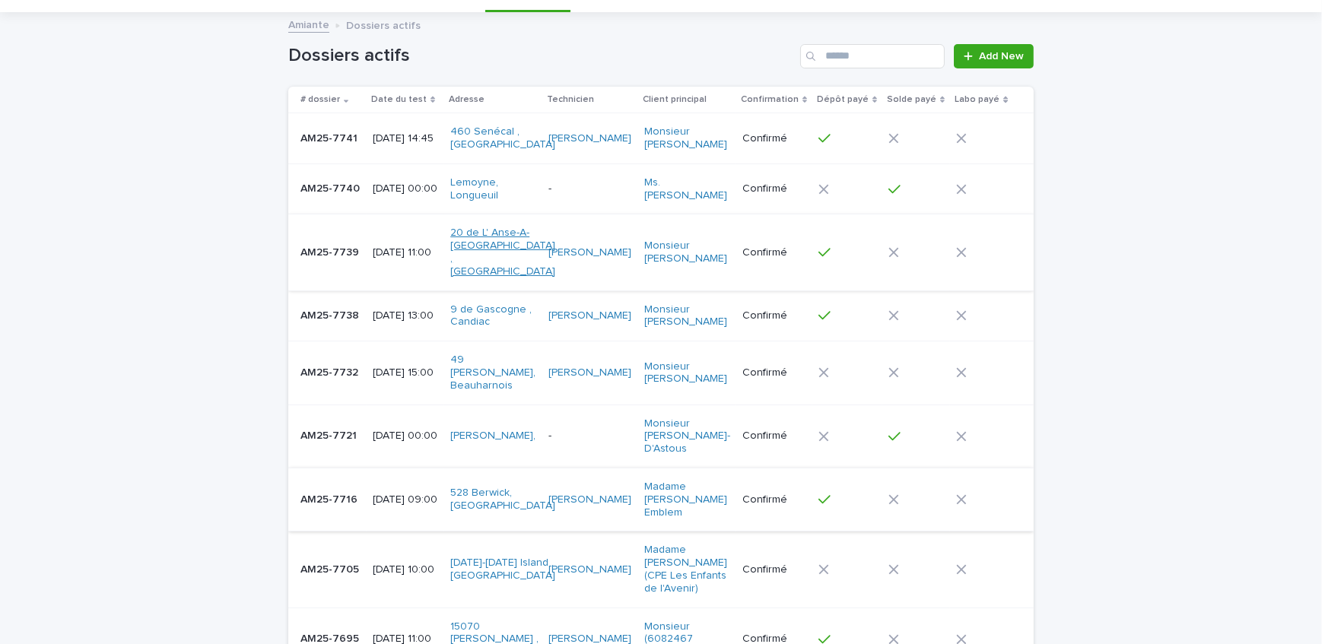
scroll to position [0, 0]
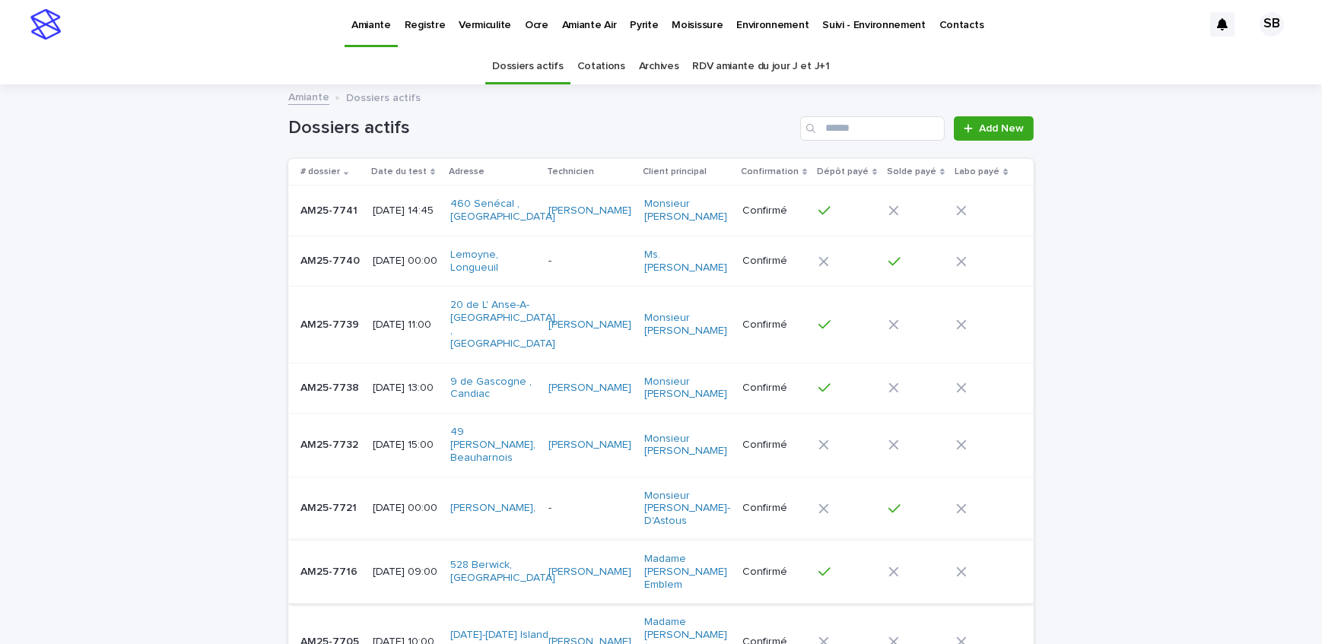
click at [630, 27] on p "Pyrite" at bounding box center [644, 16] width 28 height 32
